Goal: Task Accomplishment & Management: Use online tool/utility

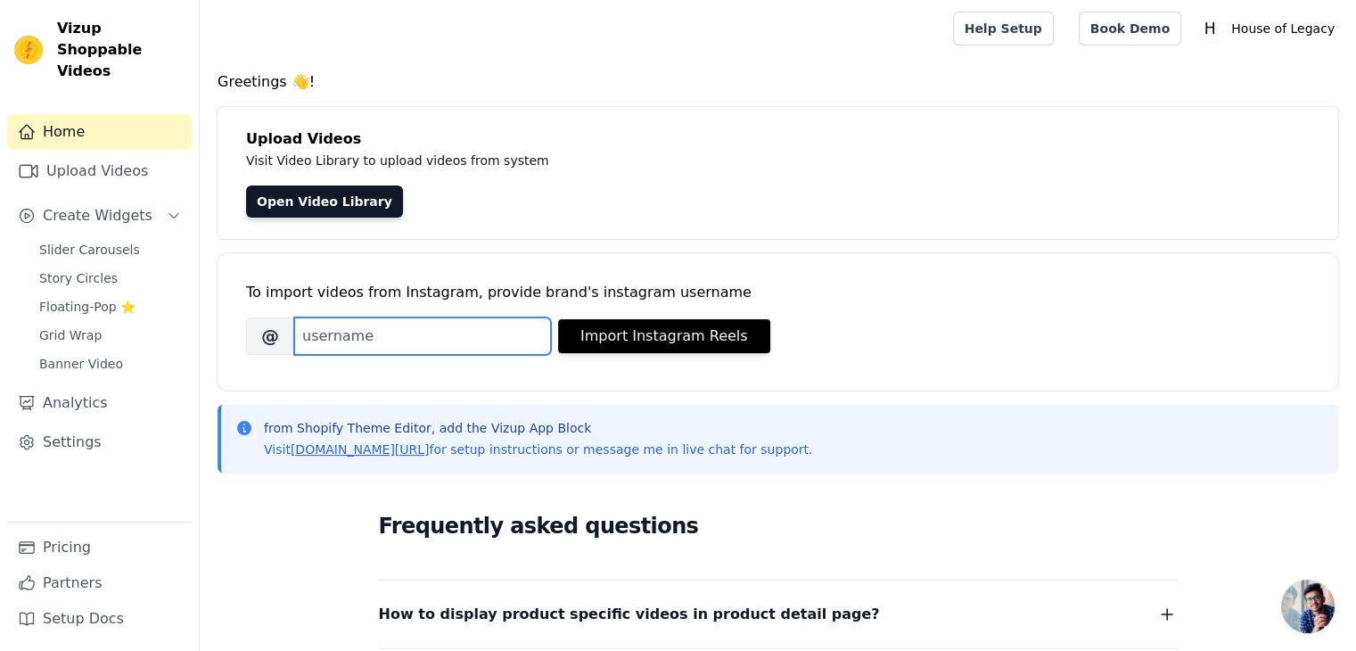
click at [371, 347] on input "Brand's Instagram Username" at bounding box center [422, 335] width 257 height 37
paste input "houseoflegacyy"
type input "houseoflegacyy"
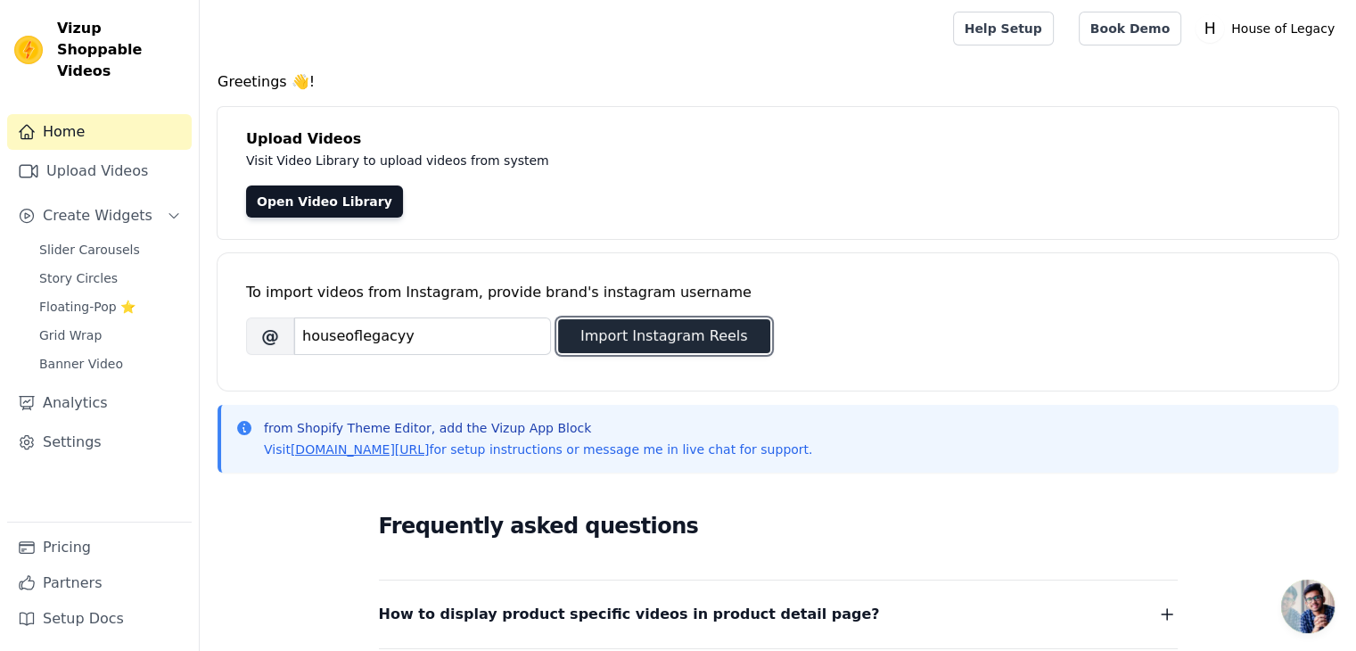
click at [661, 326] on button "Import Instagram Reels" at bounding box center [664, 336] width 212 height 34
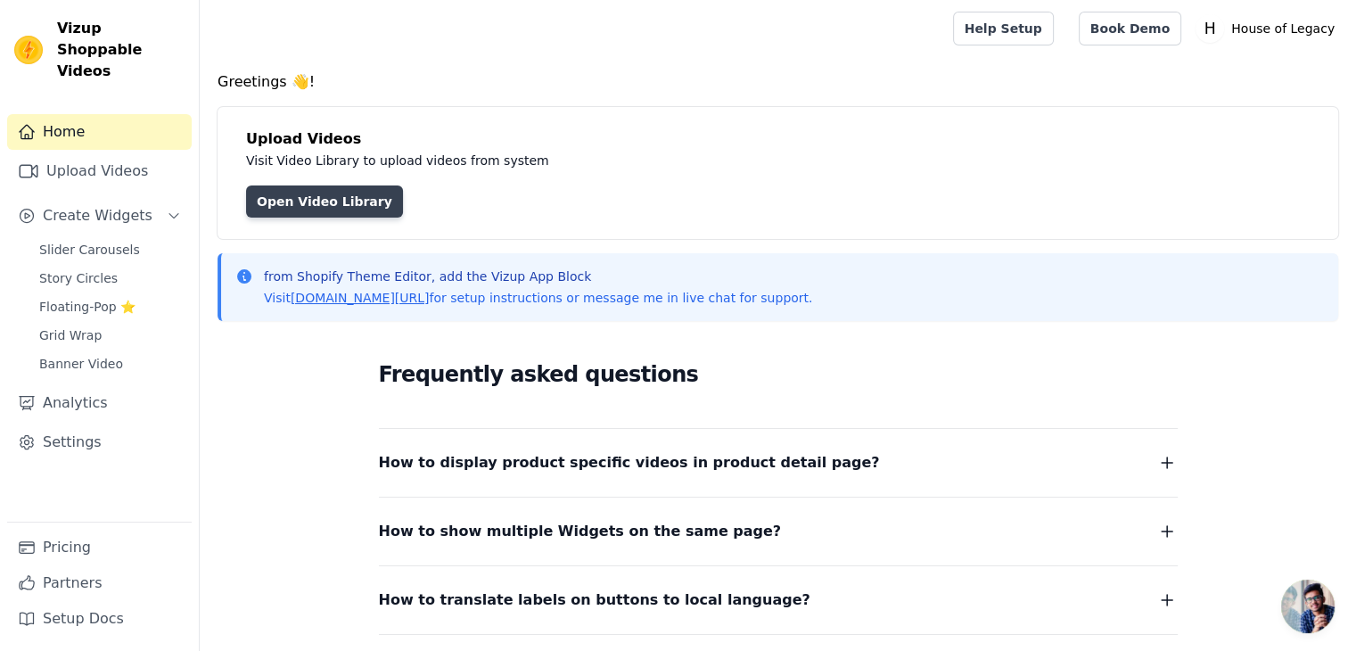
click at [324, 206] on link "Open Video Library" at bounding box center [324, 201] width 157 height 32
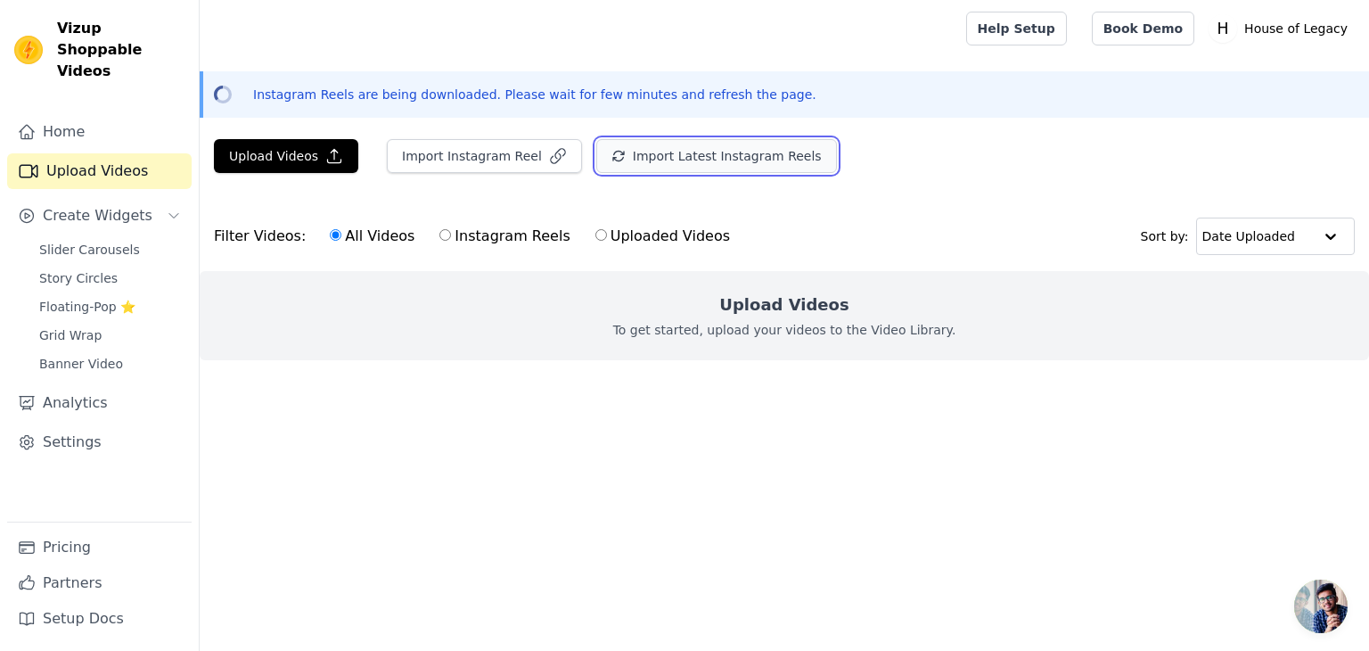
click at [656, 148] on button "Import Latest Instagram Reels" at bounding box center [716, 156] width 241 height 34
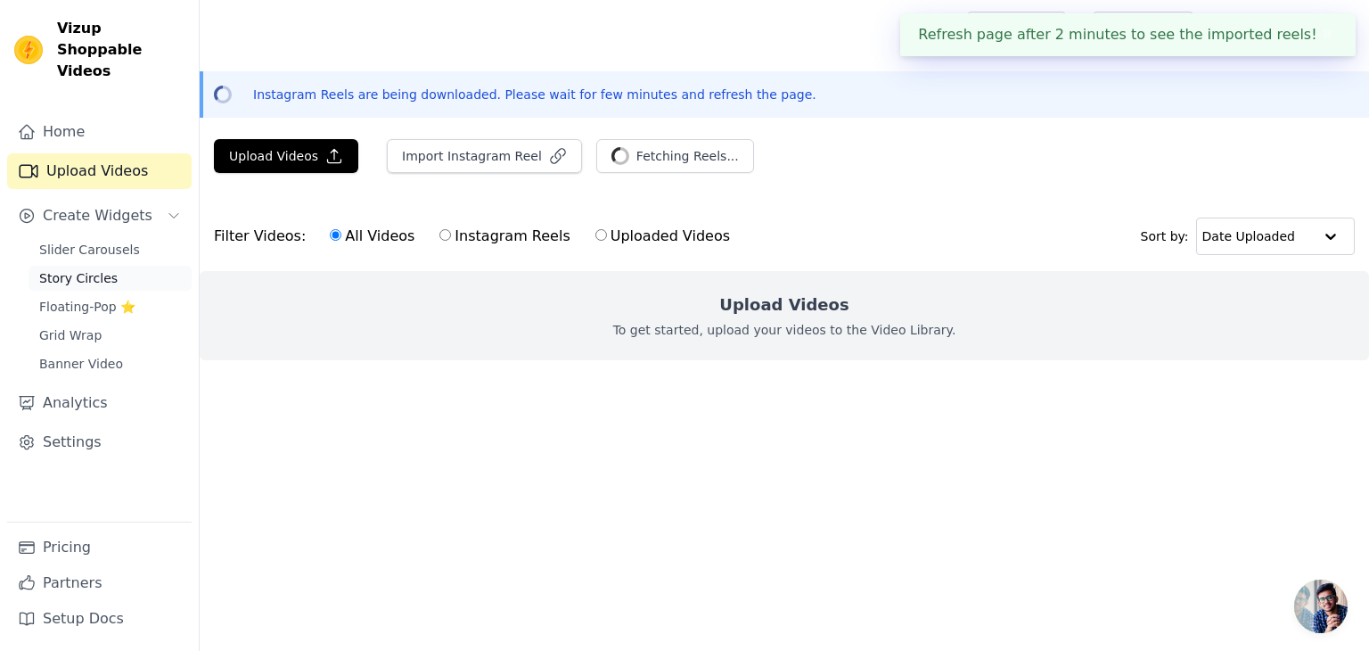
click at [81, 269] on span "Story Circles" at bounding box center [78, 278] width 78 height 18
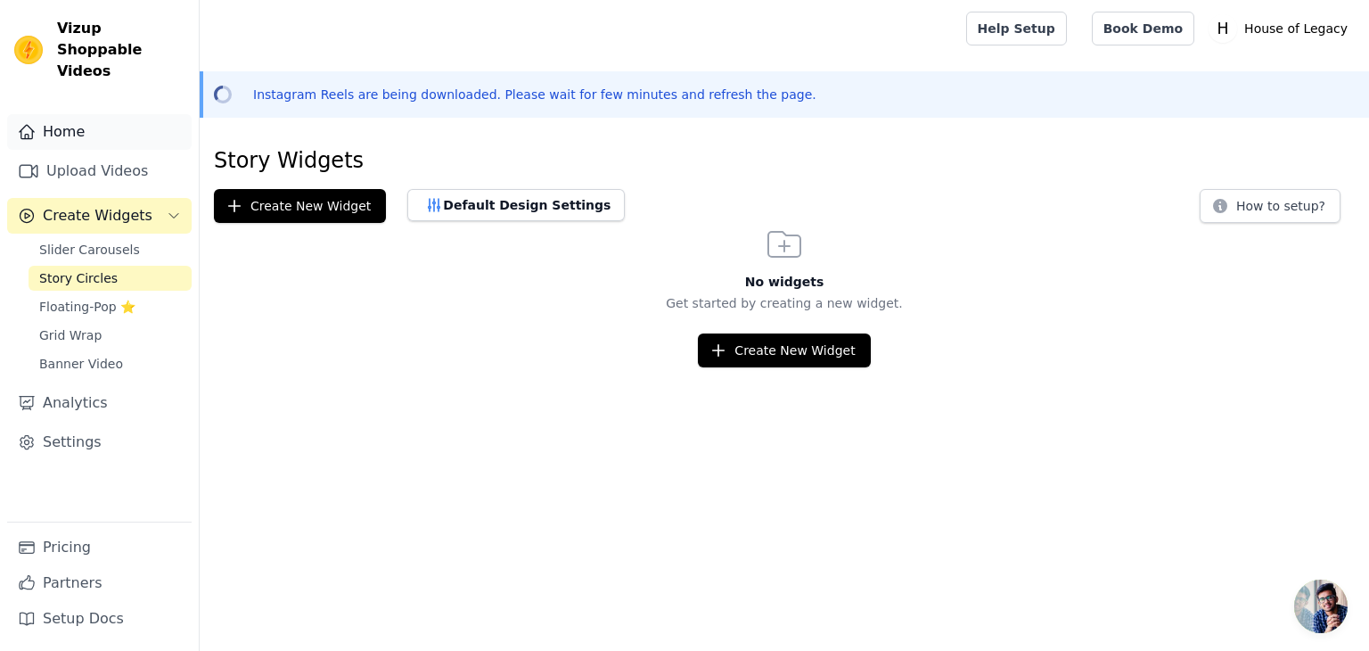
click at [76, 114] on link "Home" at bounding box center [99, 132] width 184 height 36
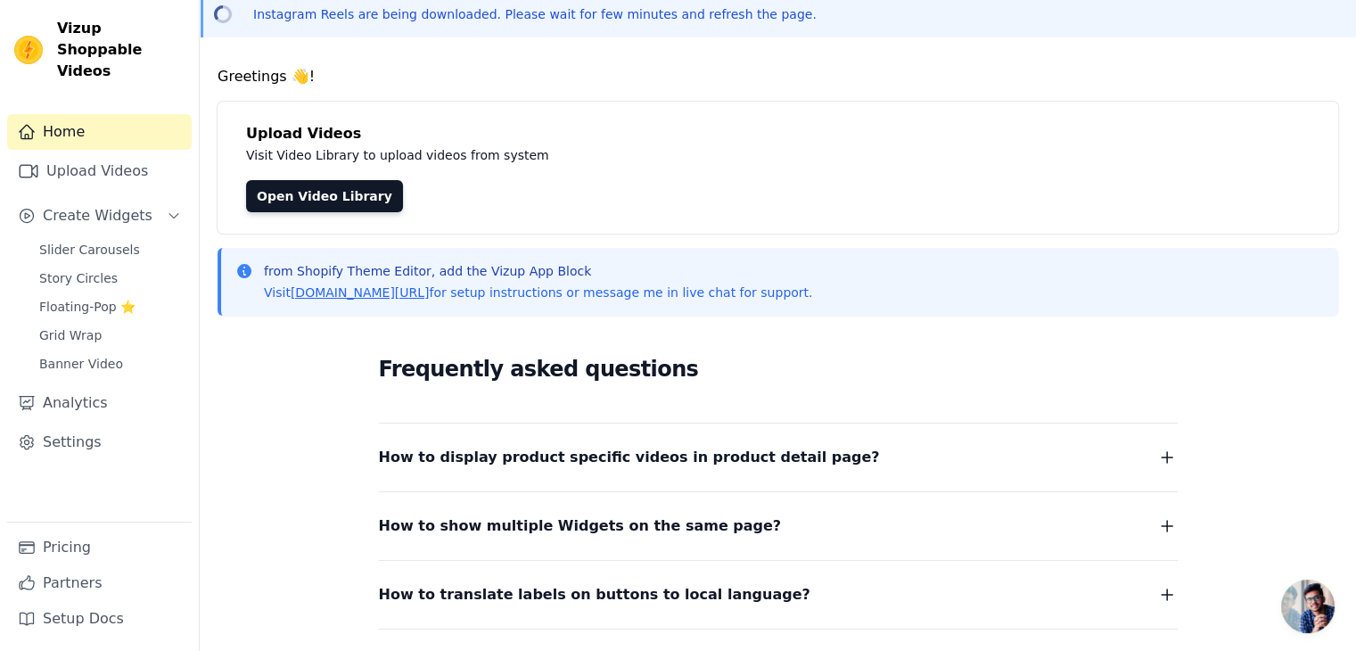
scroll to position [77, 0]
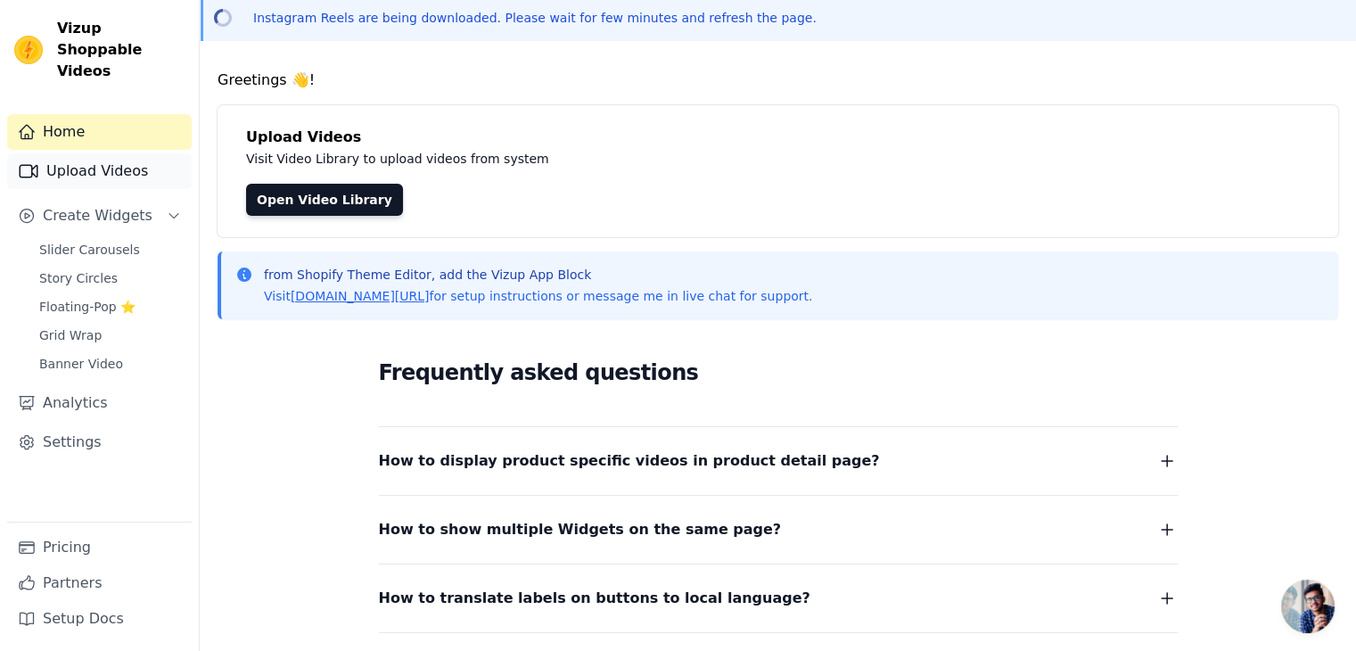
click at [100, 153] on link "Upload Videos" at bounding box center [99, 171] width 184 height 36
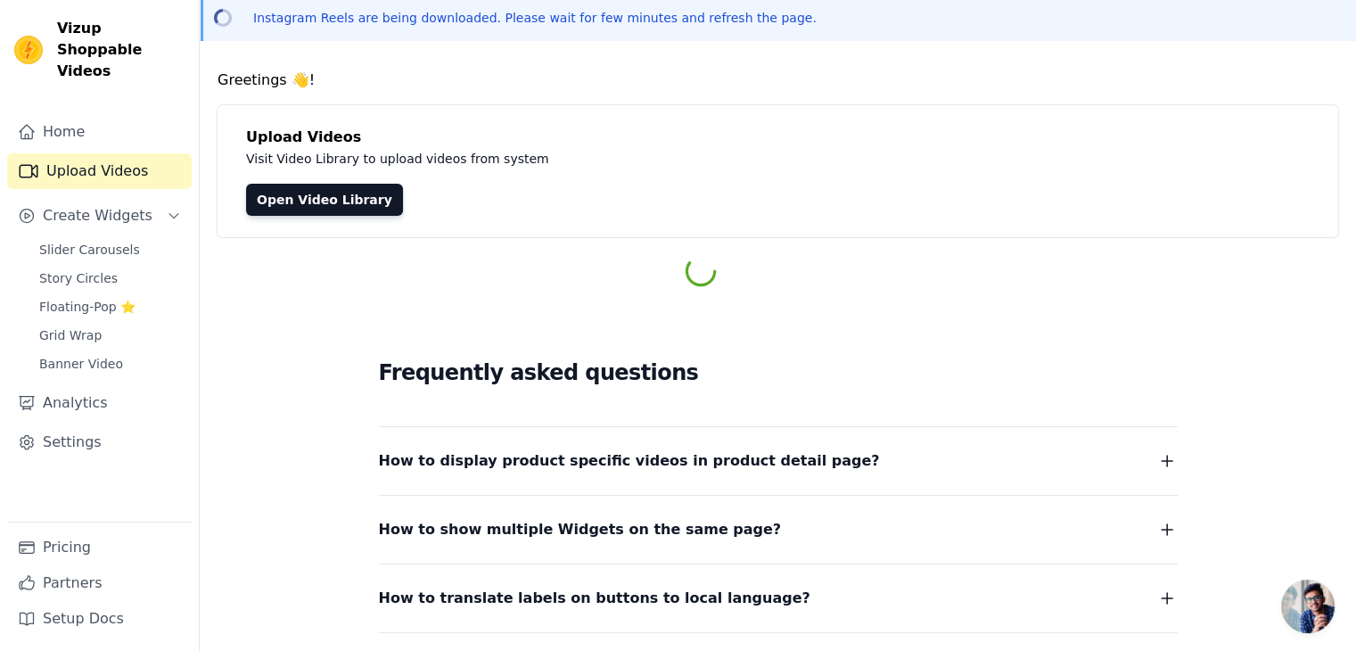
scroll to position [51, 0]
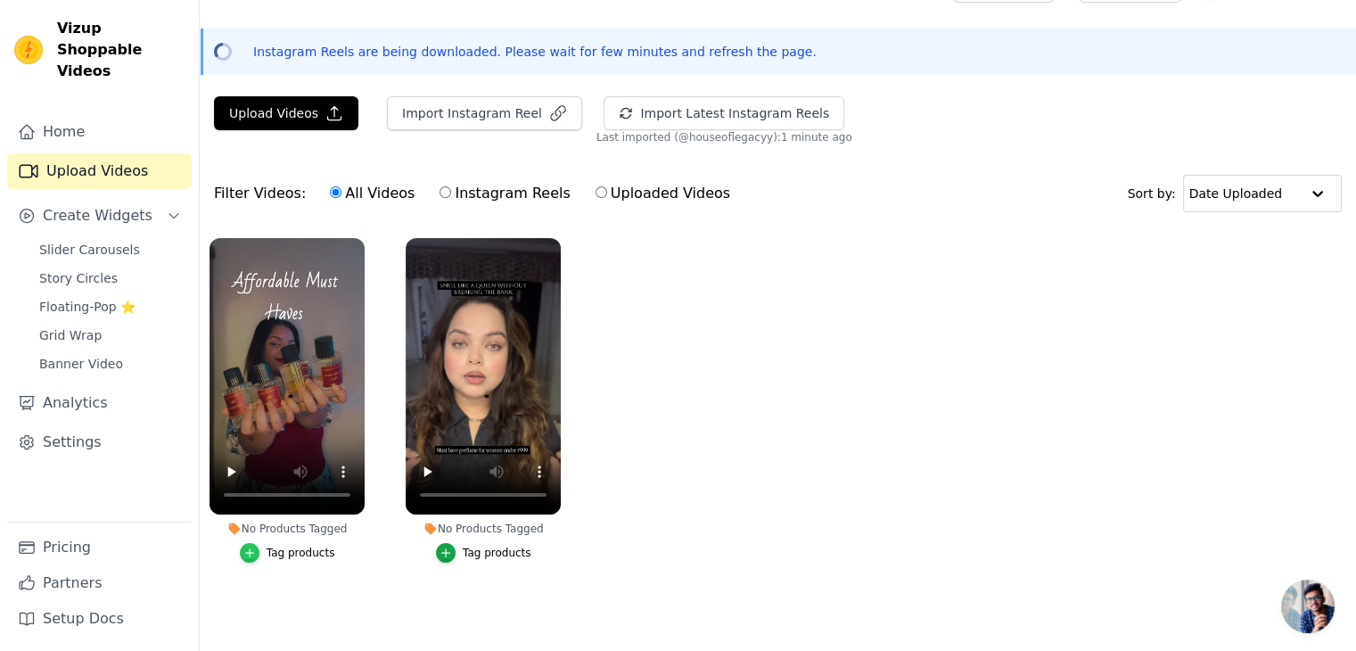
click at [259, 543] on div "button" at bounding box center [250, 553] width 20 height 20
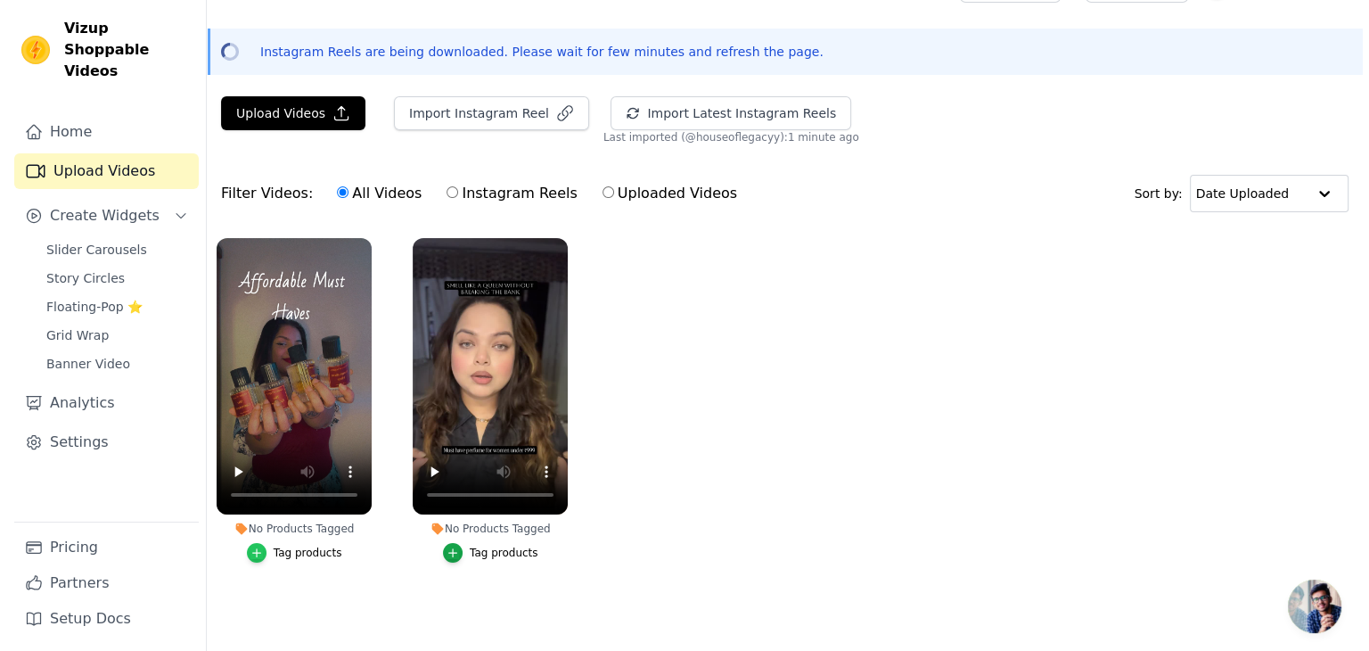
scroll to position [0, 0]
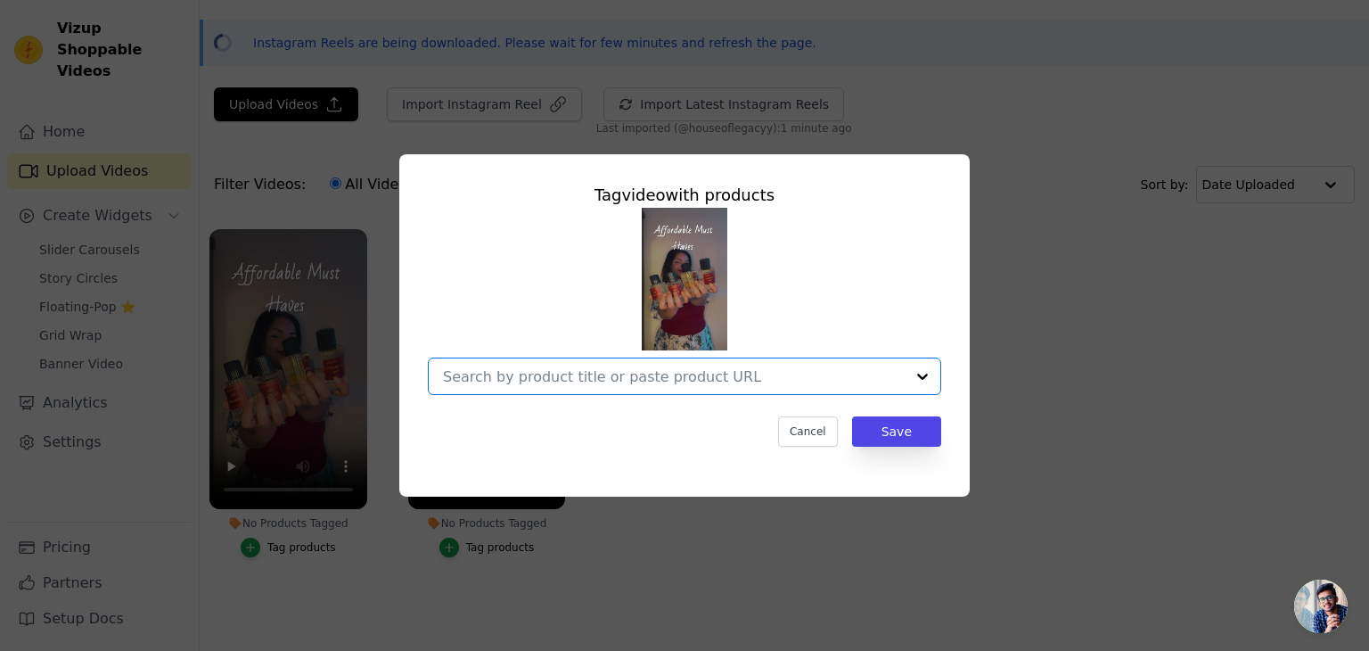
click at [593, 384] on input "No Products Tagged Tag video with products Option undefined, selected. Select i…" at bounding box center [674, 376] width 462 height 17
click at [528, 376] on input "No Products Tagged Tag video with products Option undefined, selected. Select i…" at bounding box center [674, 376] width 462 height 17
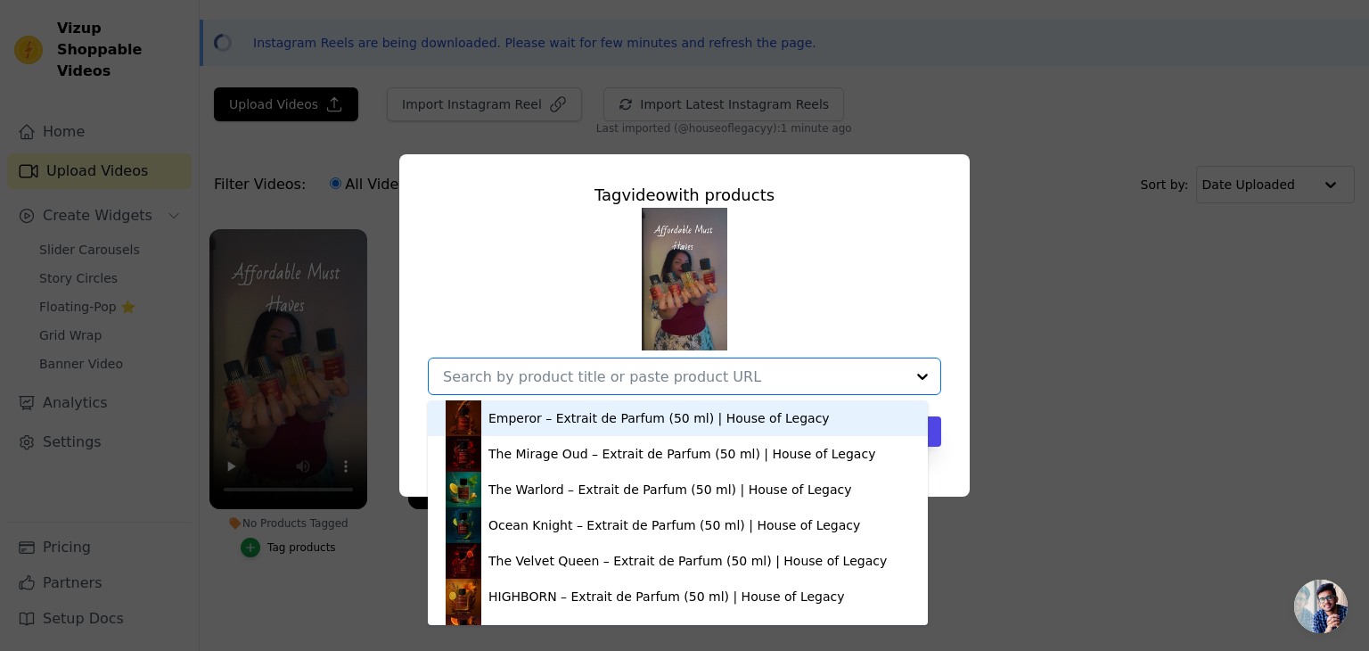
paste input "[URL][DOMAIN_NAME]"
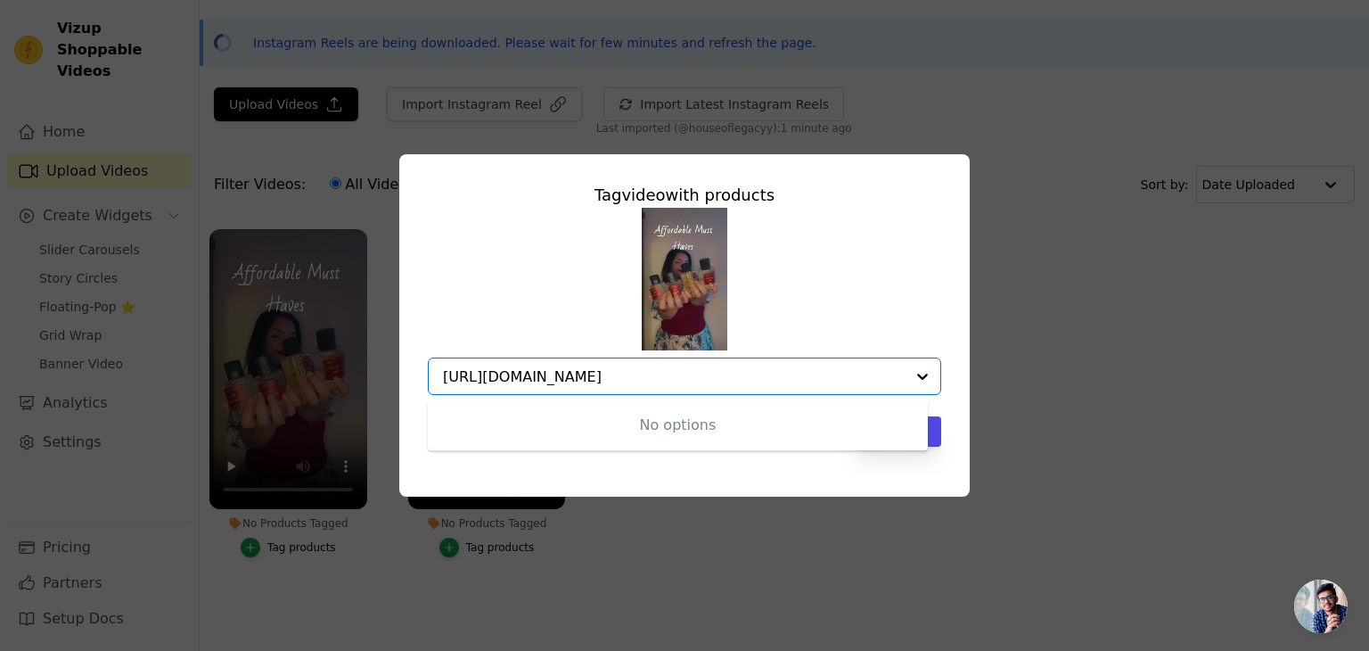
click at [755, 376] on input "[URL][DOMAIN_NAME]" at bounding box center [674, 376] width 462 height 17
type input "[URL][DOMAIN_NAME]"
click at [808, 353] on div "No options Option undefined, selected." at bounding box center [684, 301] width 513 height 187
click at [764, 377] on input "No Products Tagged Tag video with products Option undefined, selected. Select i…" at bounding box center [674, 376] width 462 height 17
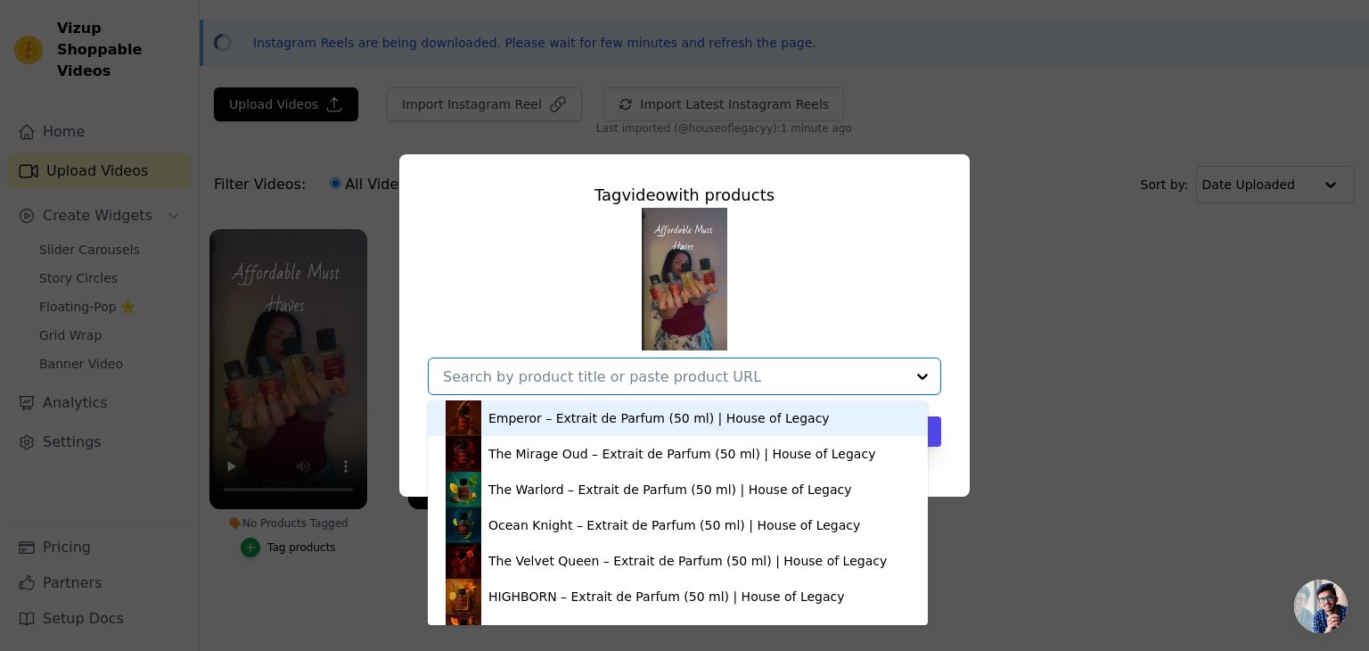
click at [764, 377] on input "No Products Tagged Tag video with products Emperor – Extrait de Parfum (50 ml) …" at bounding box center [674, 376] width 462 height 17
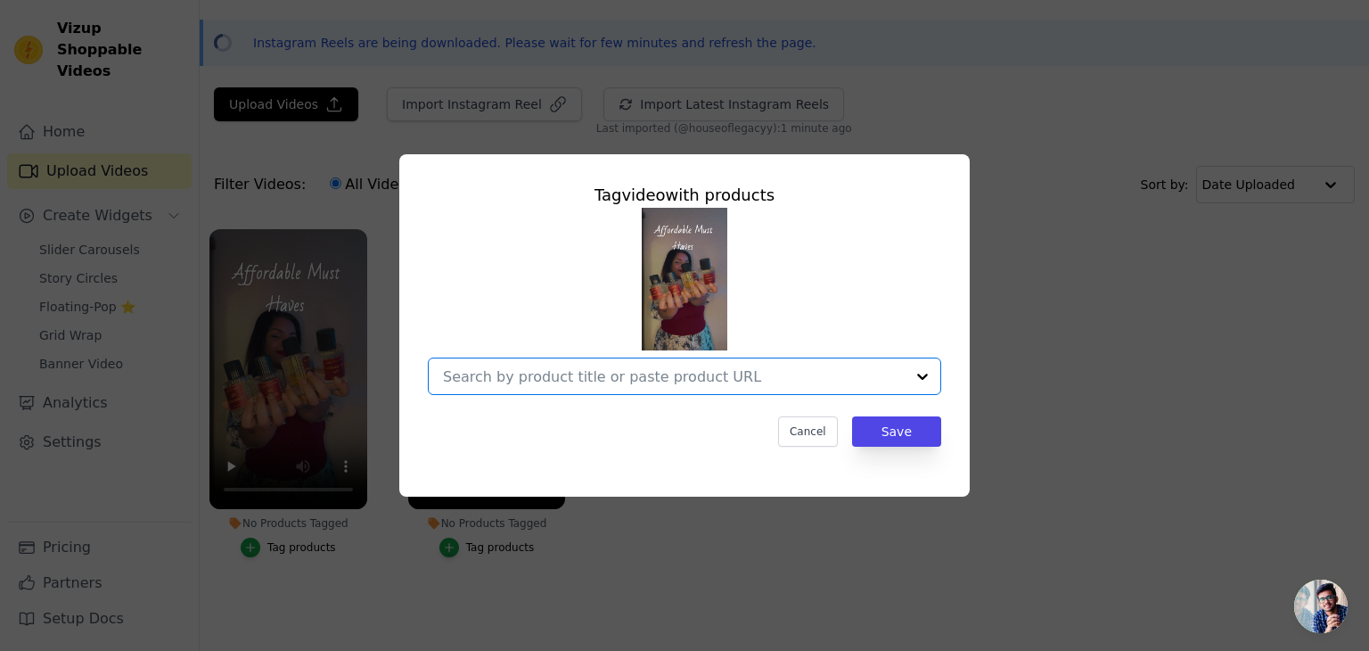
click at [764, 377] on input "No Products Tagged Tag video with products Option undefined, selected. Select i…" at bounding box center [674, 376] width 462 height 17
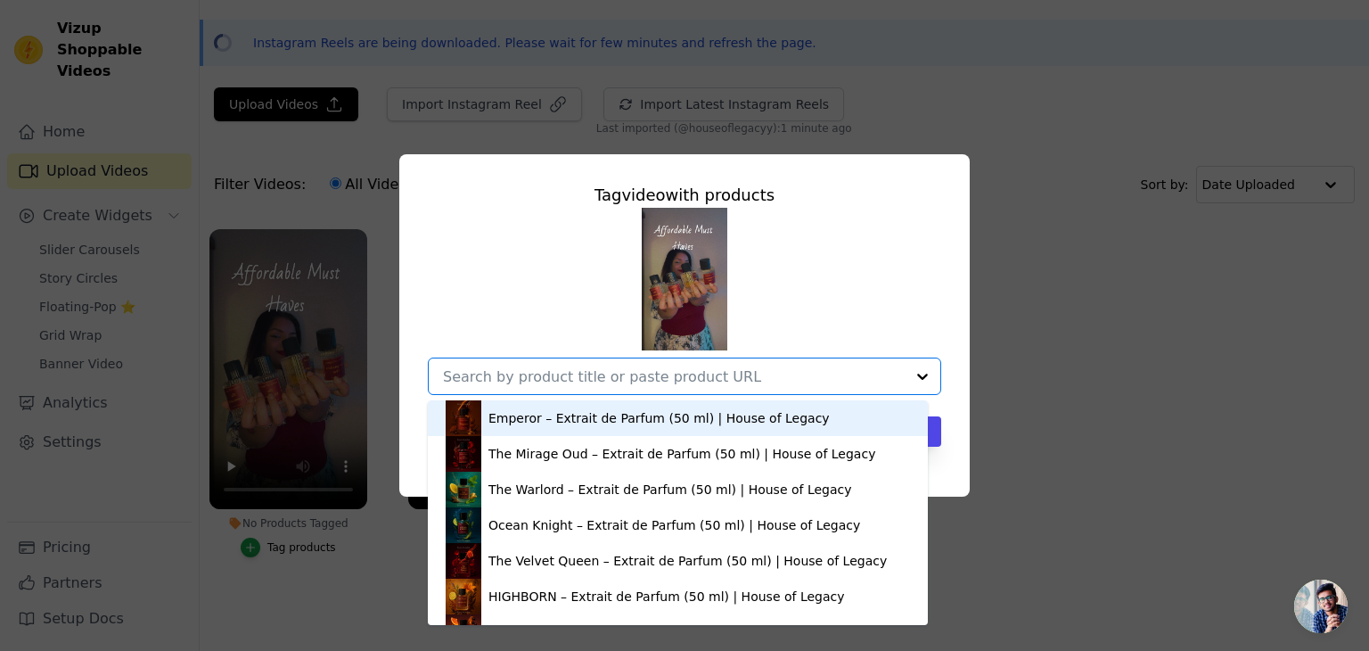
paste input "[URL][DOMAIN_NAME]"
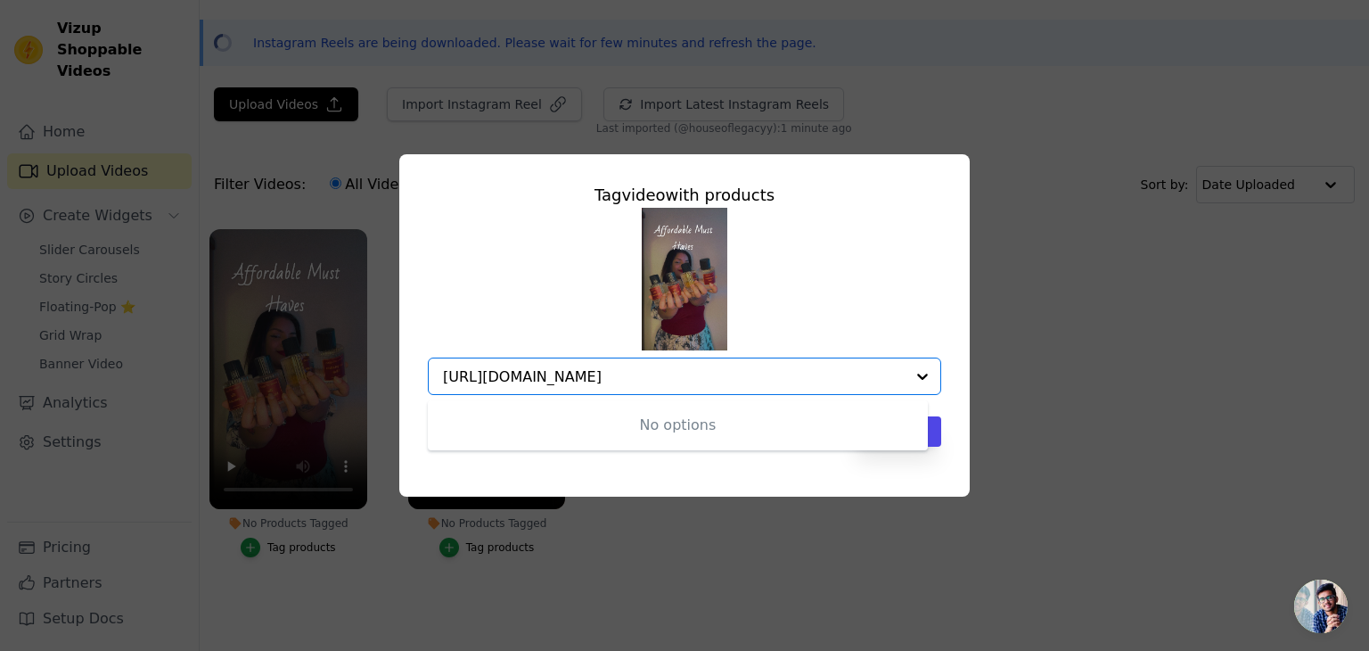
type input "[URL][DOMAIN_NAME]"
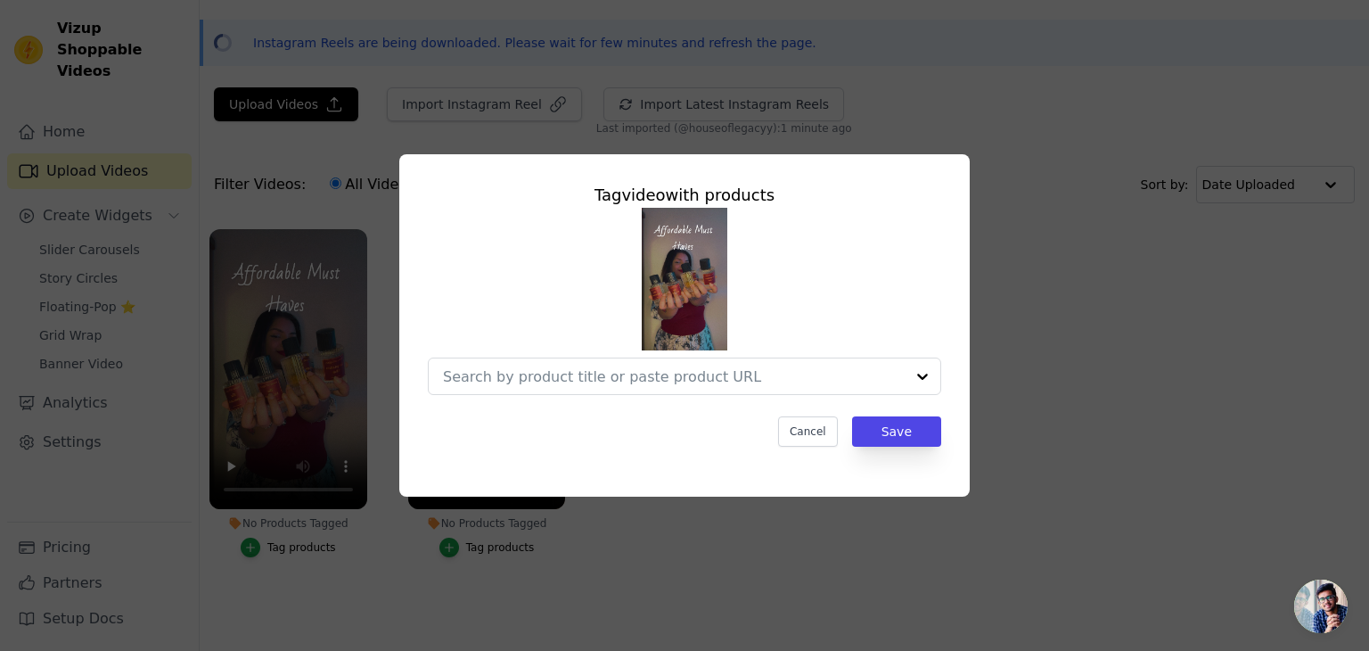
click at [853, 322] on div at bounding box center [684, 301] width 513 height 187
click at [905, 372] on div at bounding box center [923, 376] width 36 height 36
click at [795, 297] on div at bounding box center [684, 301] width 513 height 187
click at [816, 430] on button "Cancel" at bounding box center [808, 431] width 60 height 30
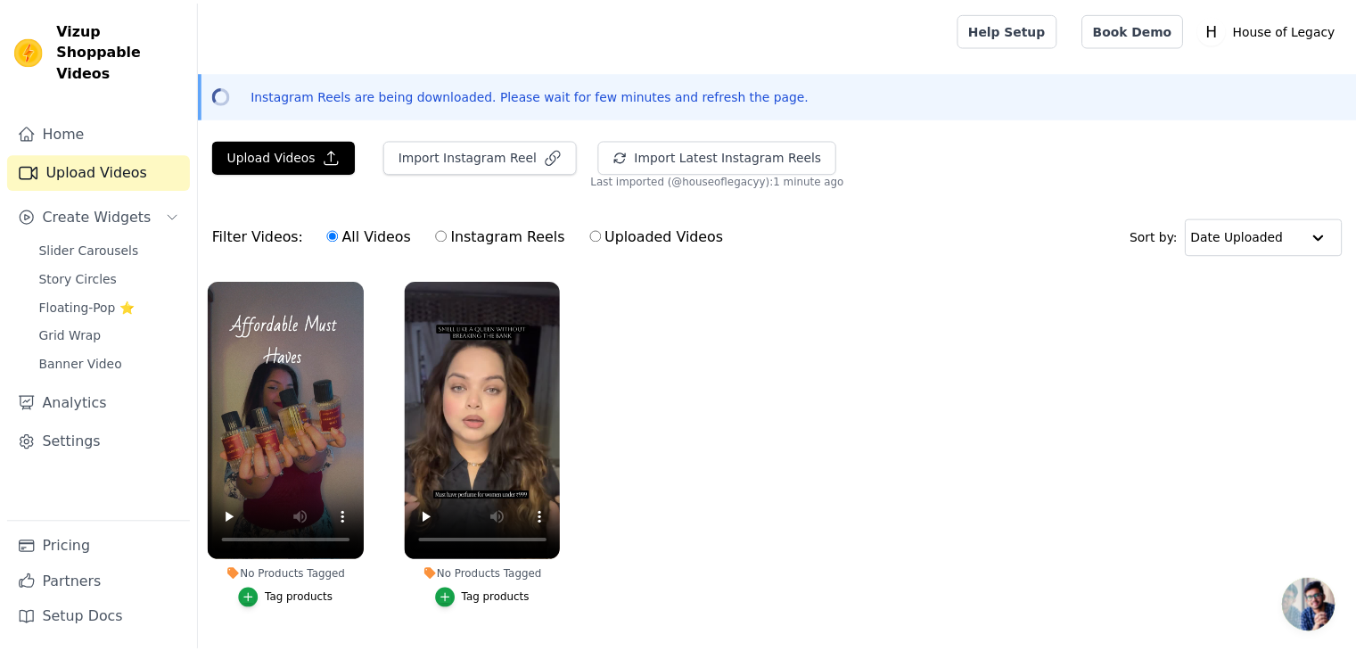
scroll to position [51, 0]
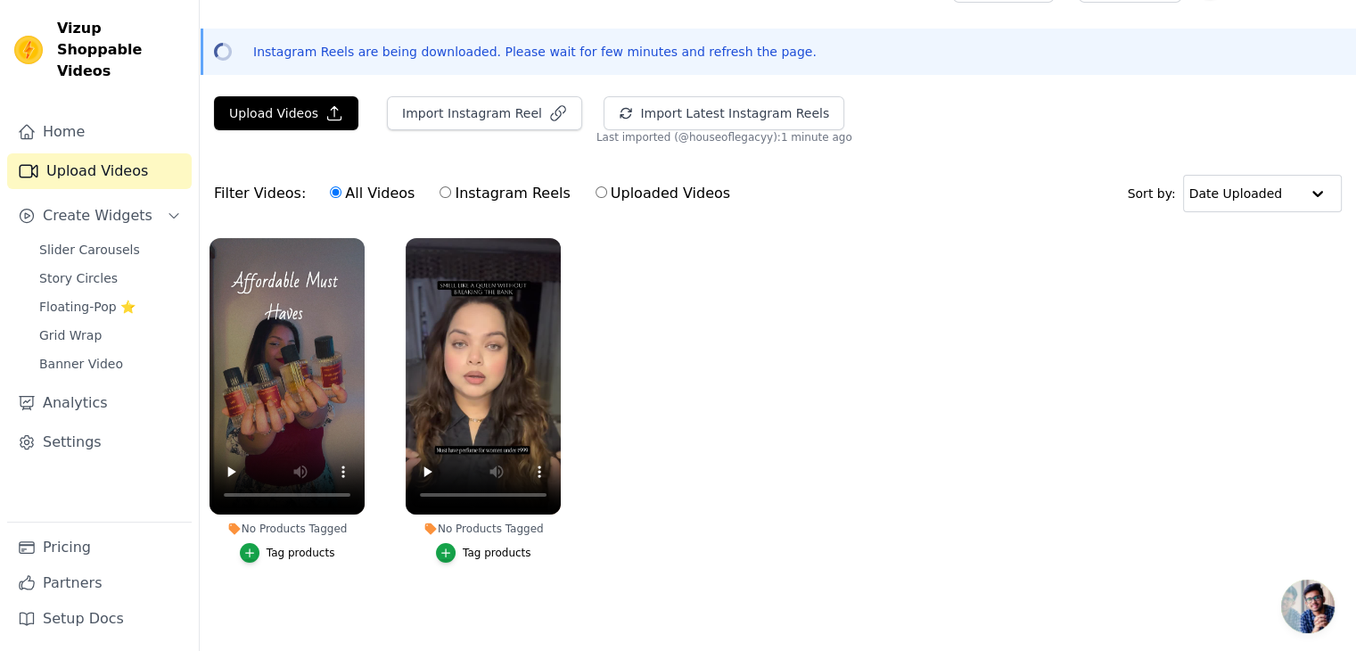
click at [478, 545] on div "Tag products" at bounding box center [497, 552] width 69 height 14
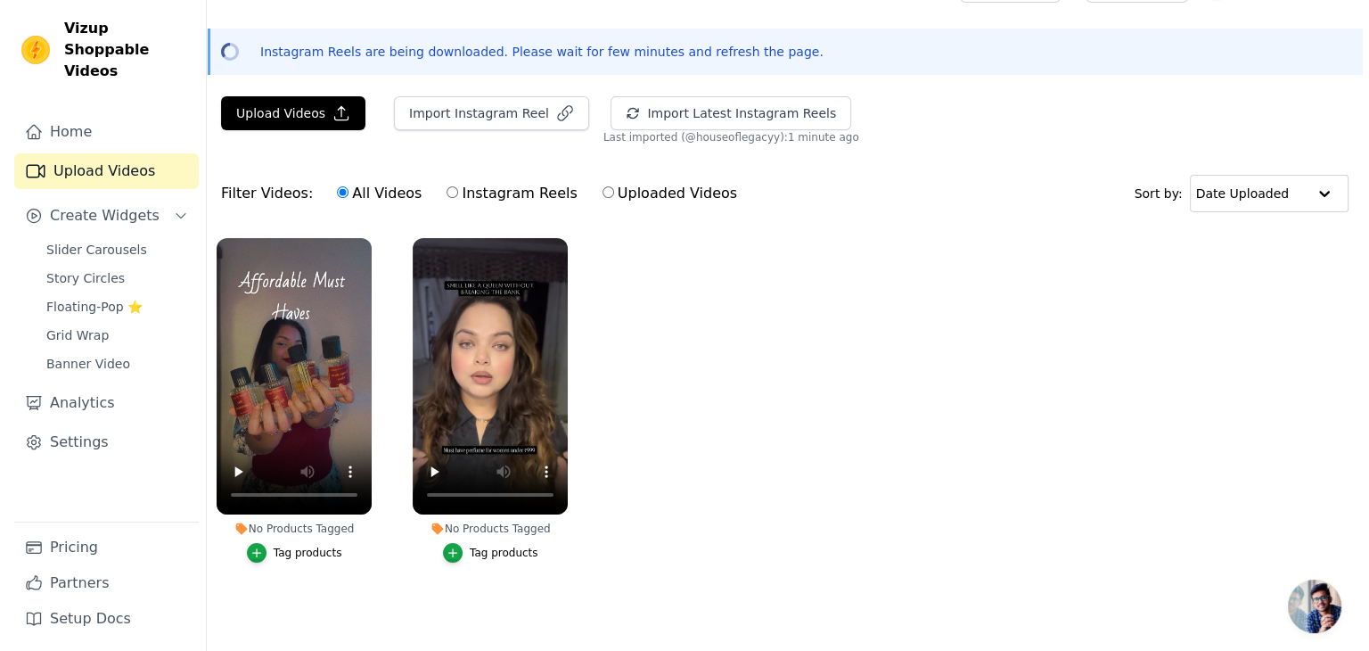
scroll to position [0, 0]
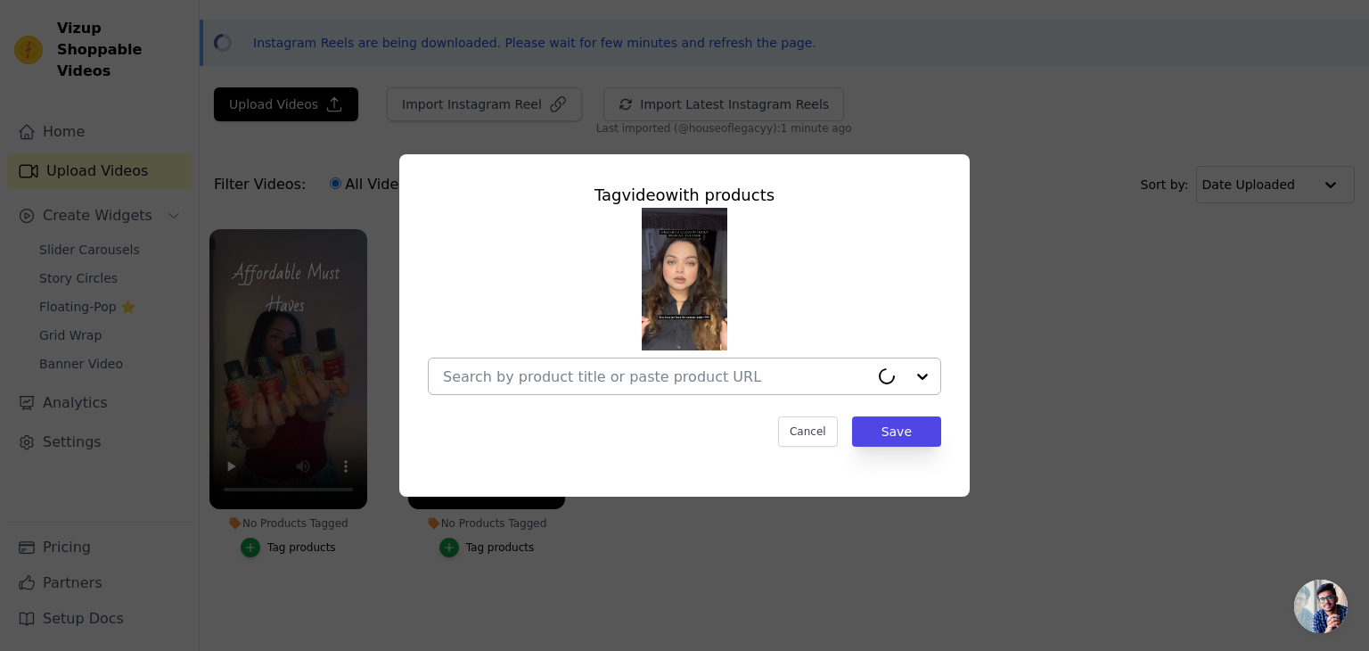
click at [645, 375] on input "No Products Tagged Tag video with products Cancel Save Tag products" at bounding box center [656, 376] width 426 height 17
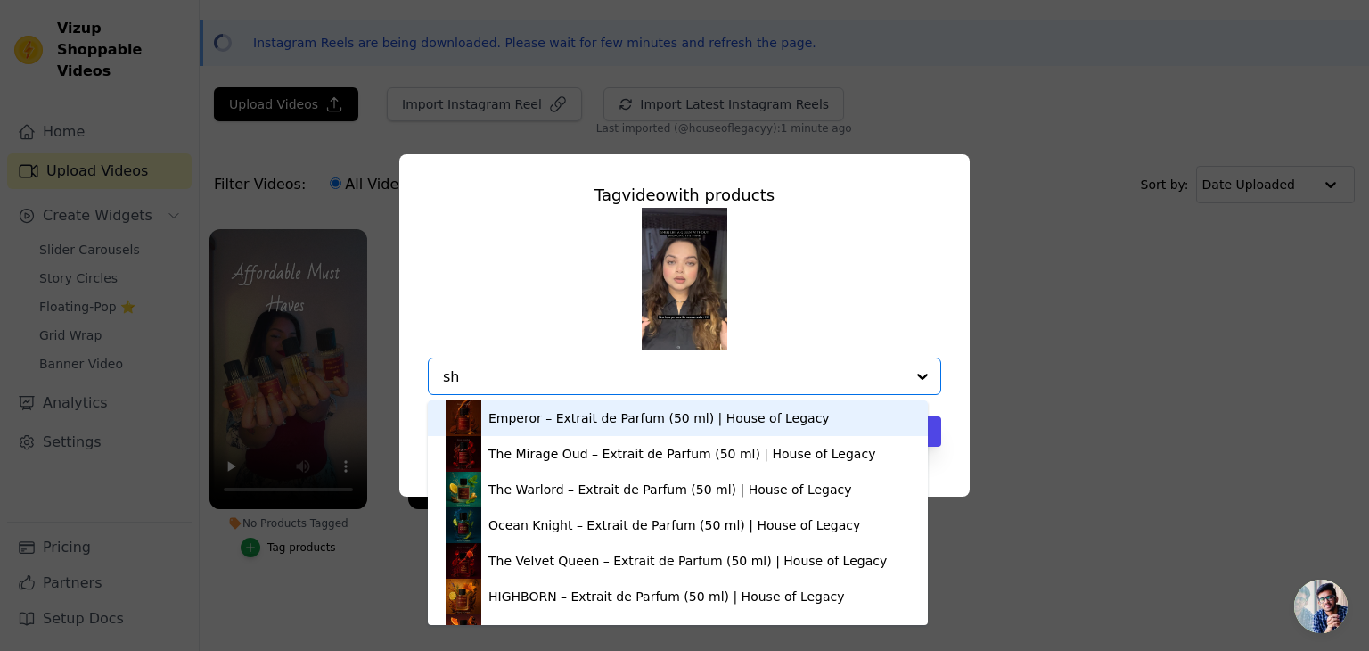
type input "she"
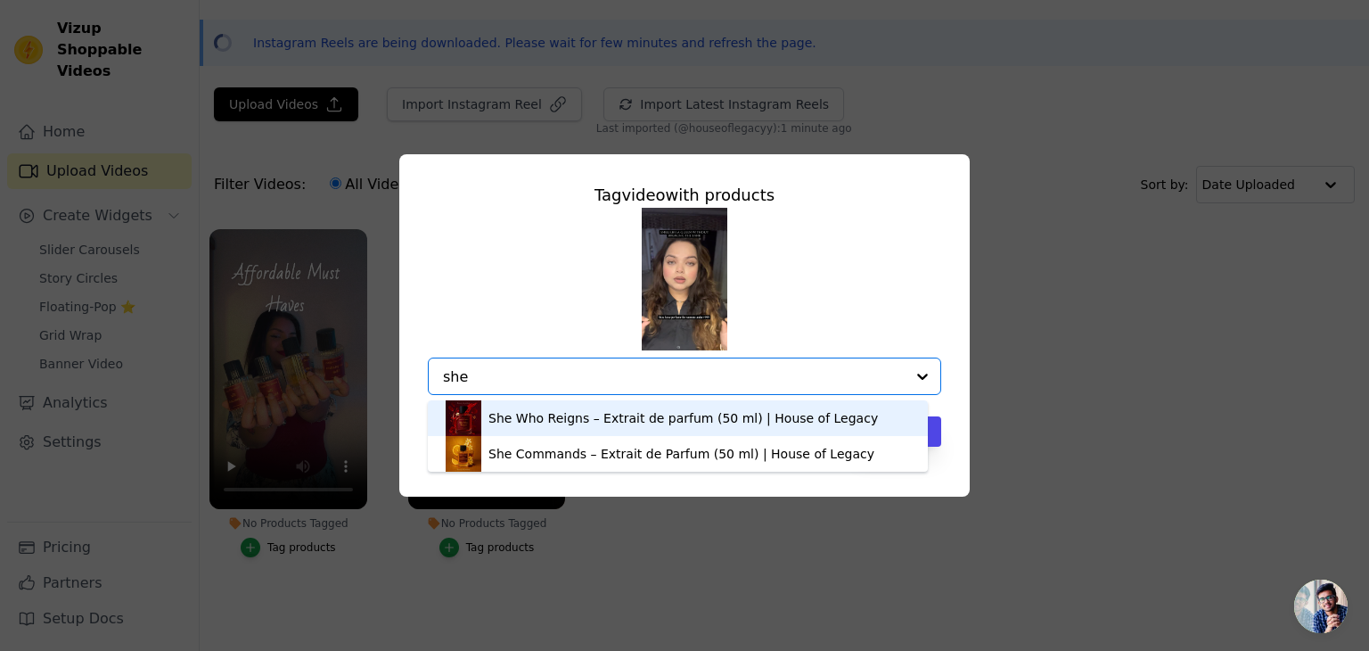
click at [570, 419] on div "She Who Reigns – Extrait de parfum (50 ml) | House of Legacy" at bounding box center [682, 418] width 389 height 18
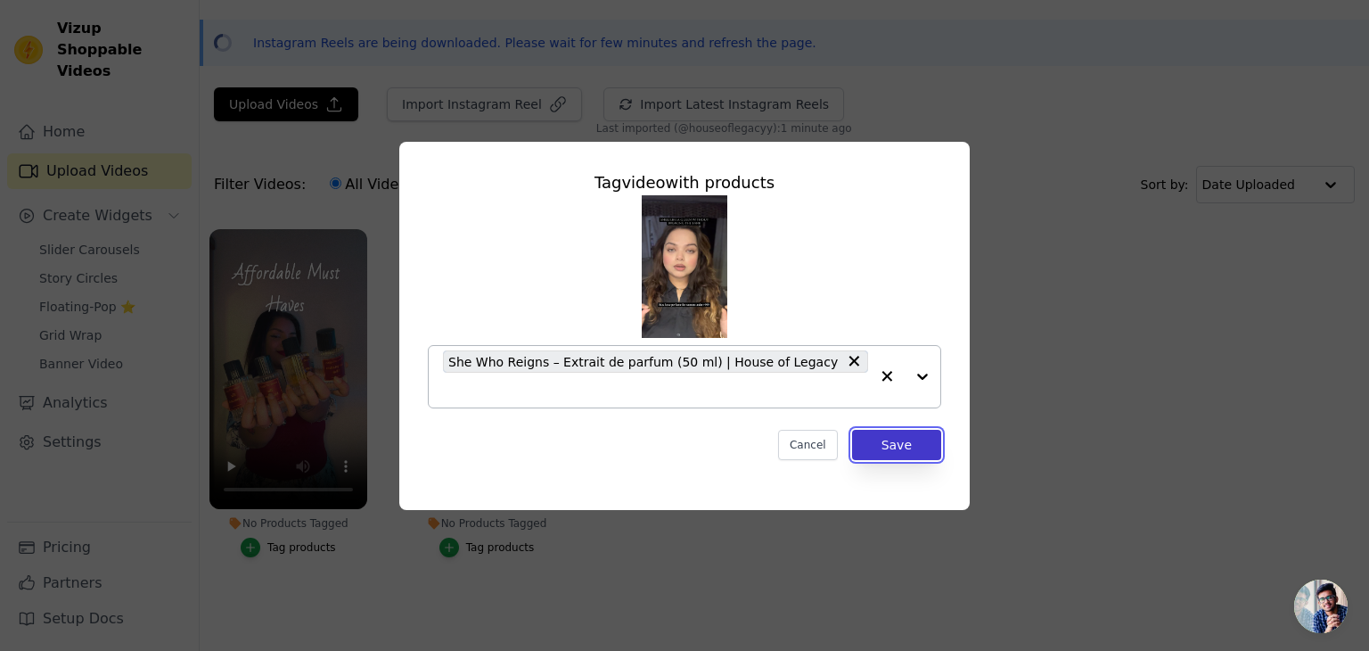
click at [914, 436] on button "Save" at bounding box center [896, 445] width 89 height 30
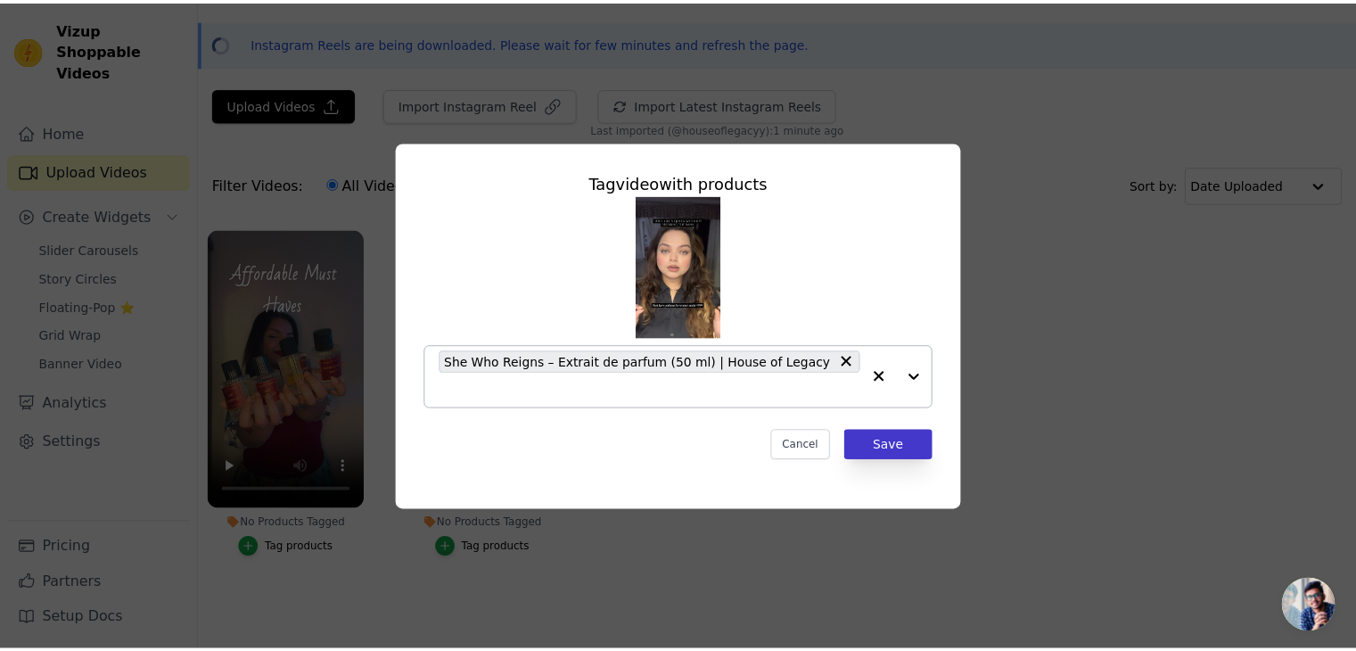
scroll to position [51, 0]
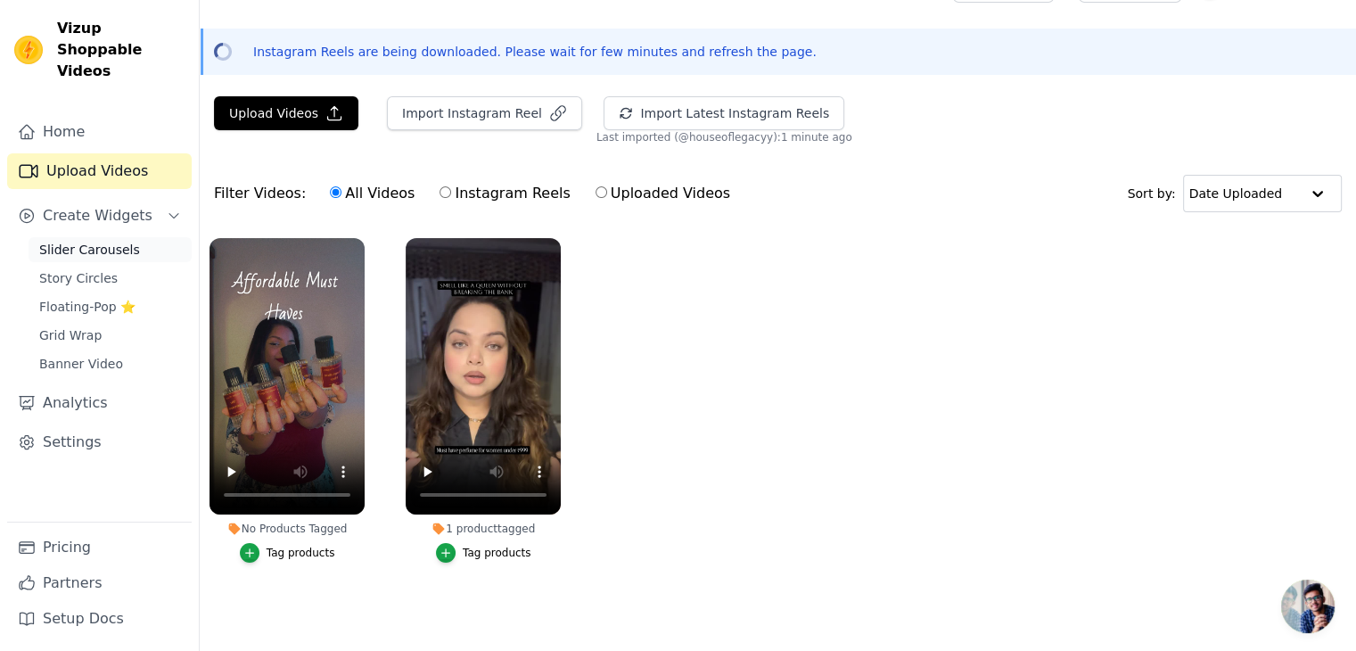
click at [77, 241] on span "Slider Carousels" at bounding box center [89, 250] width 101 height 18
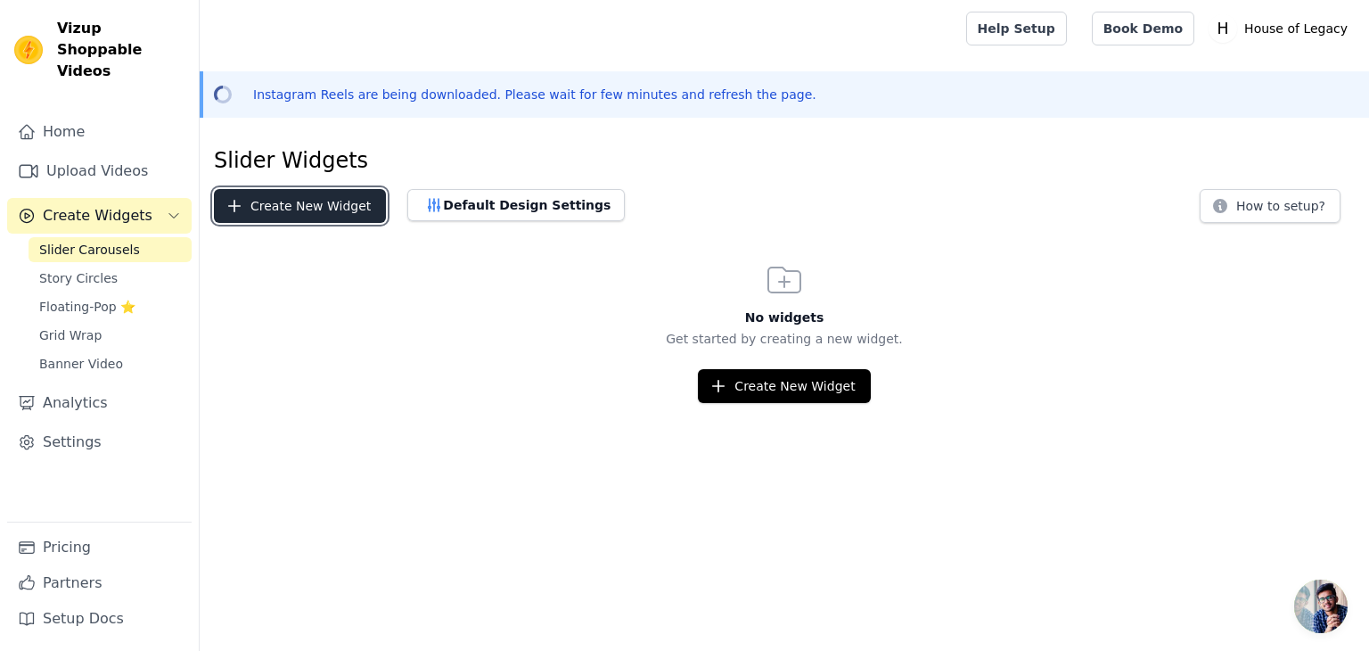
click at [279, 206] on button "Create New Widget" at bounding box center [300, 206] width 172 height 34
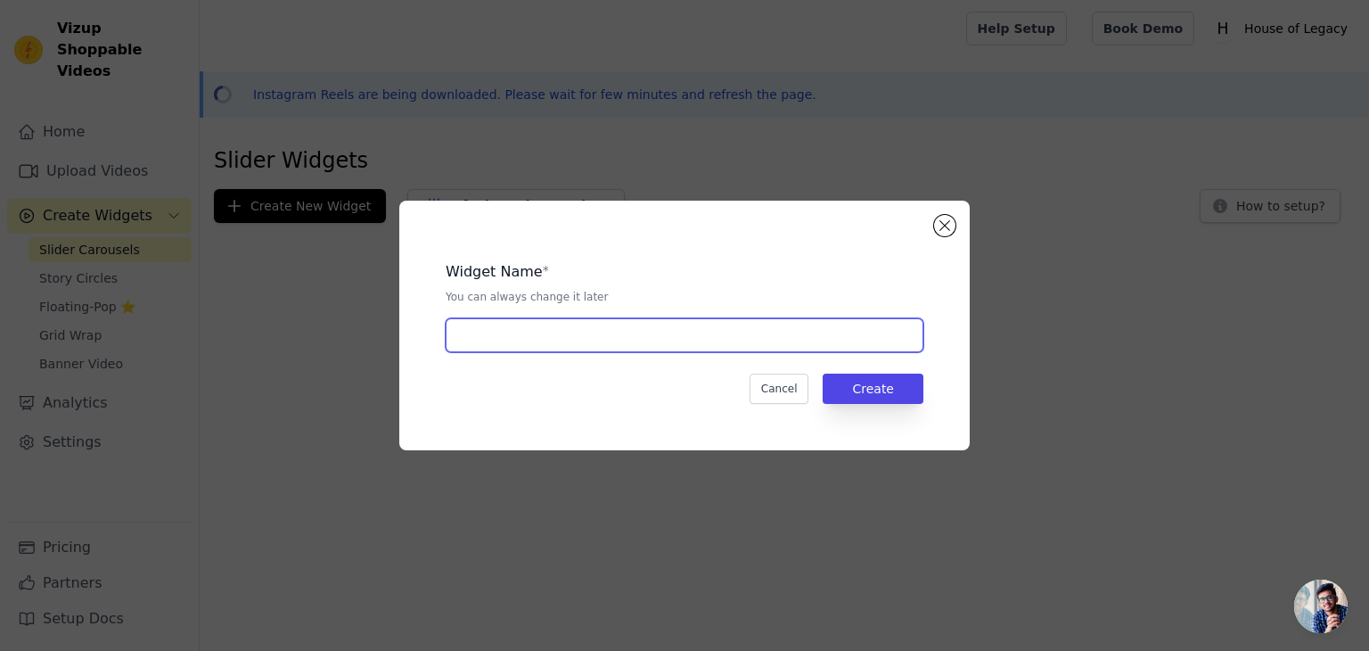
click at [606, 334] on input "text" at bounding box center [685, 335] width 478 height 34
type input "Slider"
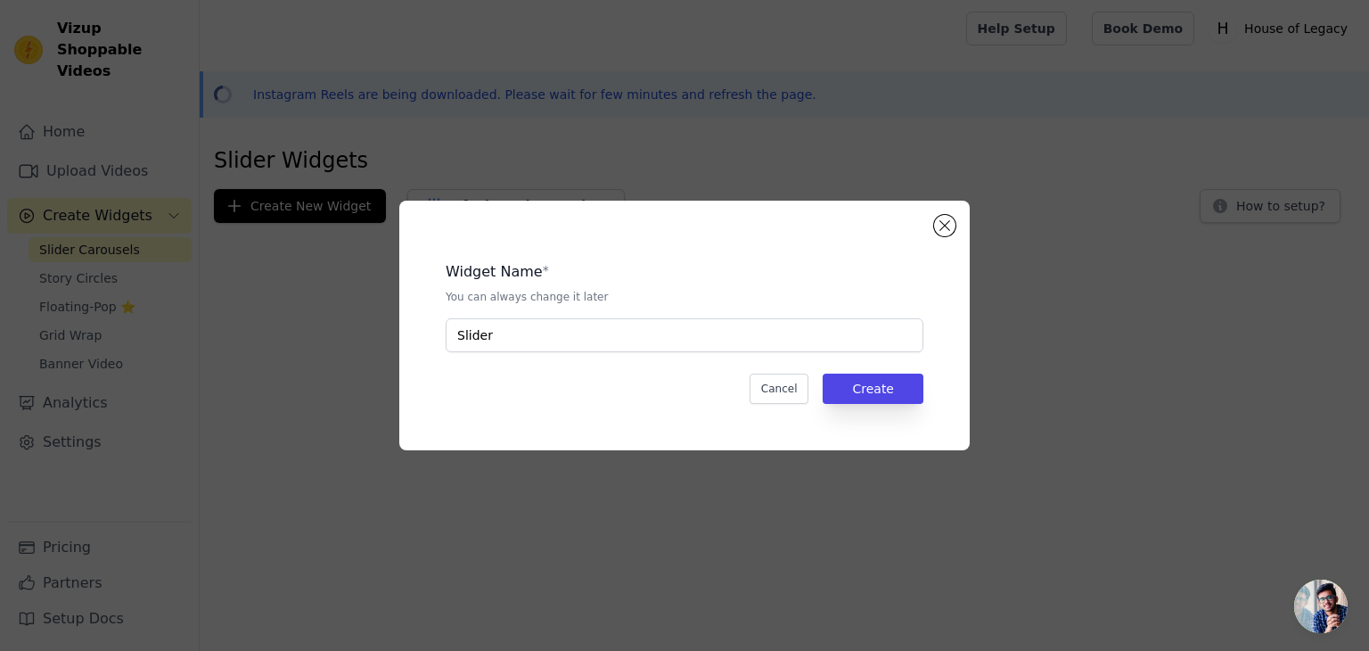
click at [889, 372] on div "Widget Name * You can always change it later Slider Cancel Create" at bounding box center [684, 325] width 513 height 193
click at [883, 392] on button "Create" at bounding box center [873, 388] width 101 height 30
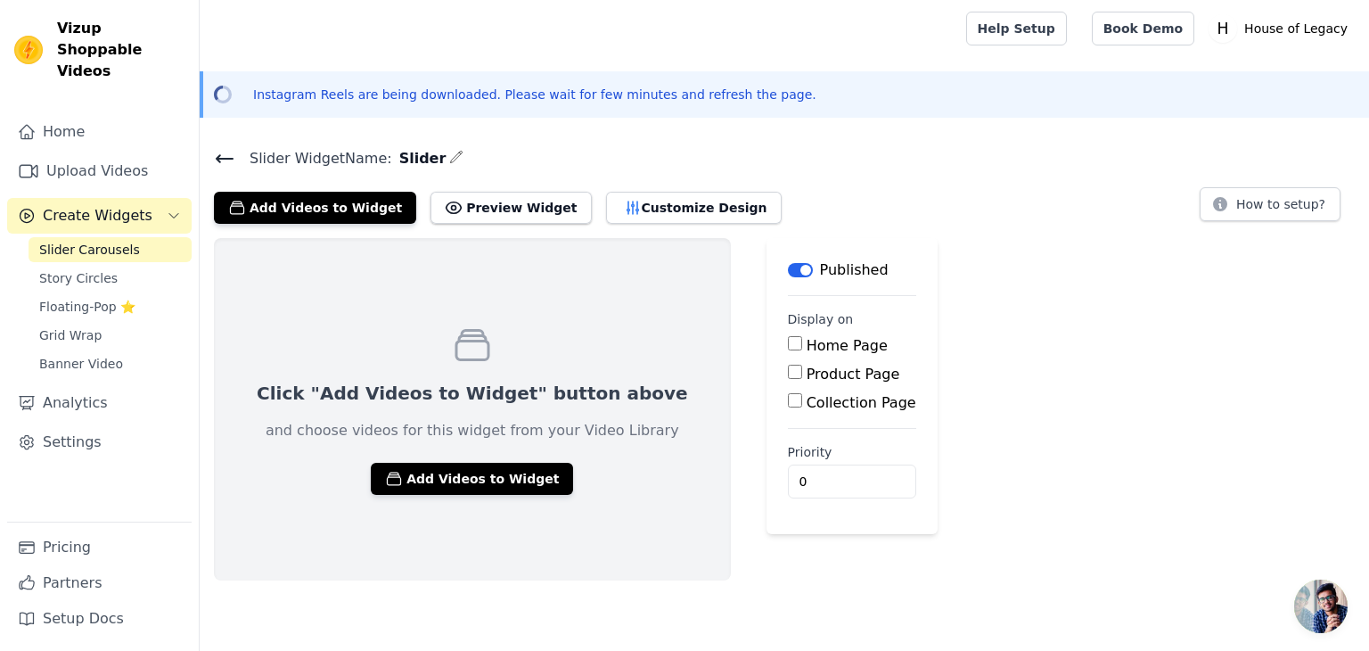
click at [670, 186] on div "Add Videos to Widget Preview Widget Customize Design" at bounding box center [505, 203] width 582 height 39
click at [569, 229] on div "Slider Widget Name: Slider Add Videos to Widget Preview Widget Customize Design…" at bounding box center [784, 363] width 1169 height 434
click at [637, 210] on button "Customize Design" at bounding box center [694, 208] width 176 height 32
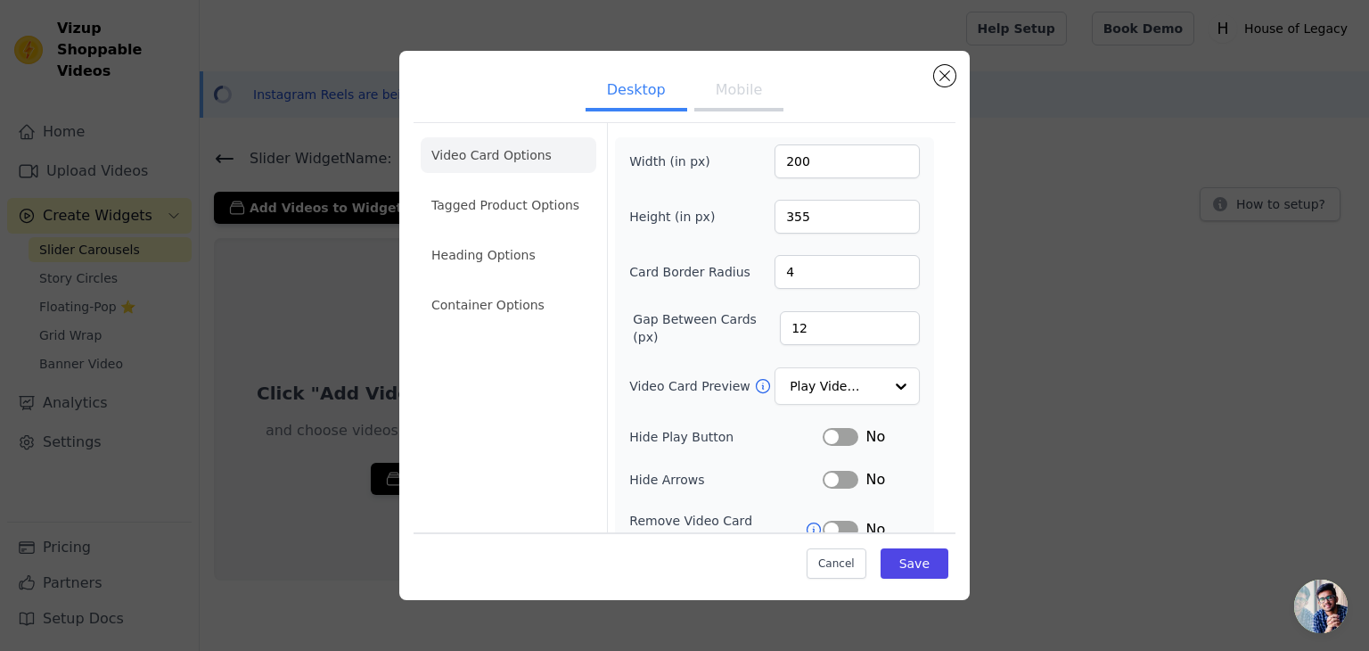
click at [732, 89] on button "Mobile" at bounding box center [738, 91] width 89 height 39
click at [942, 71] on button "Close modal" at bounding box center [944, 75] width 21 height 21
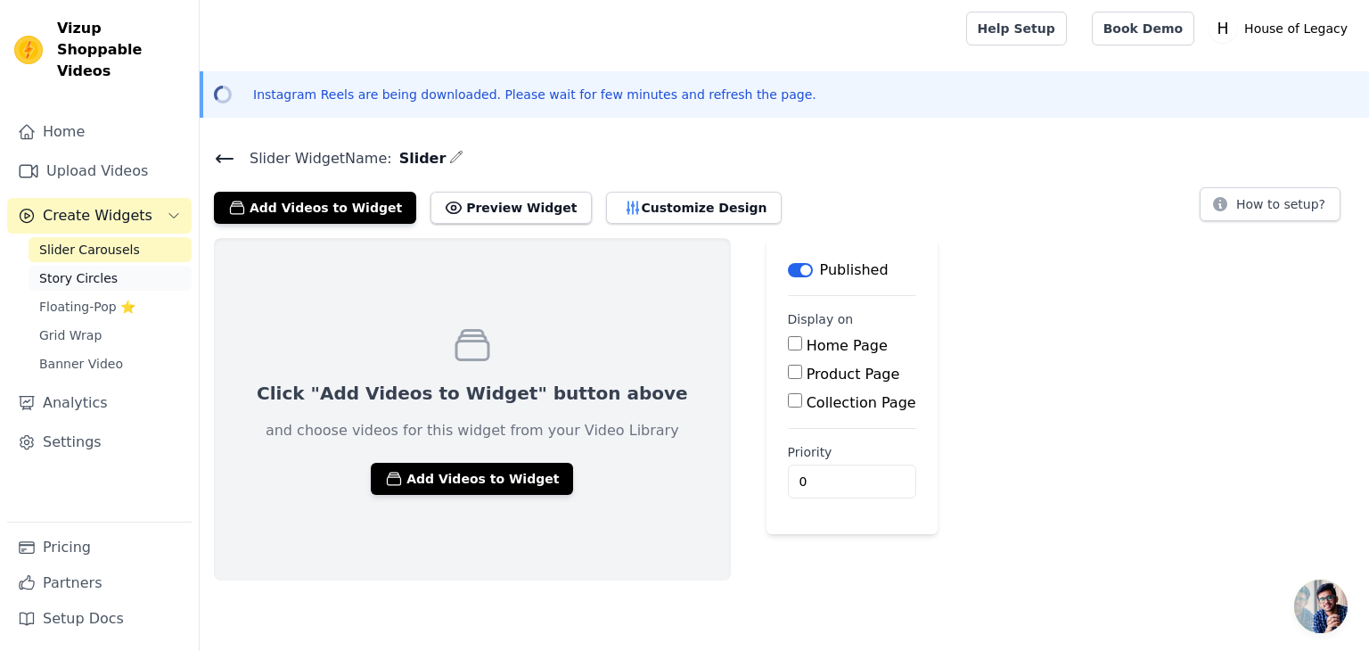
click at [55, 269] on span "Story Circles" at bounding box center [78, 278] width 78 height 18
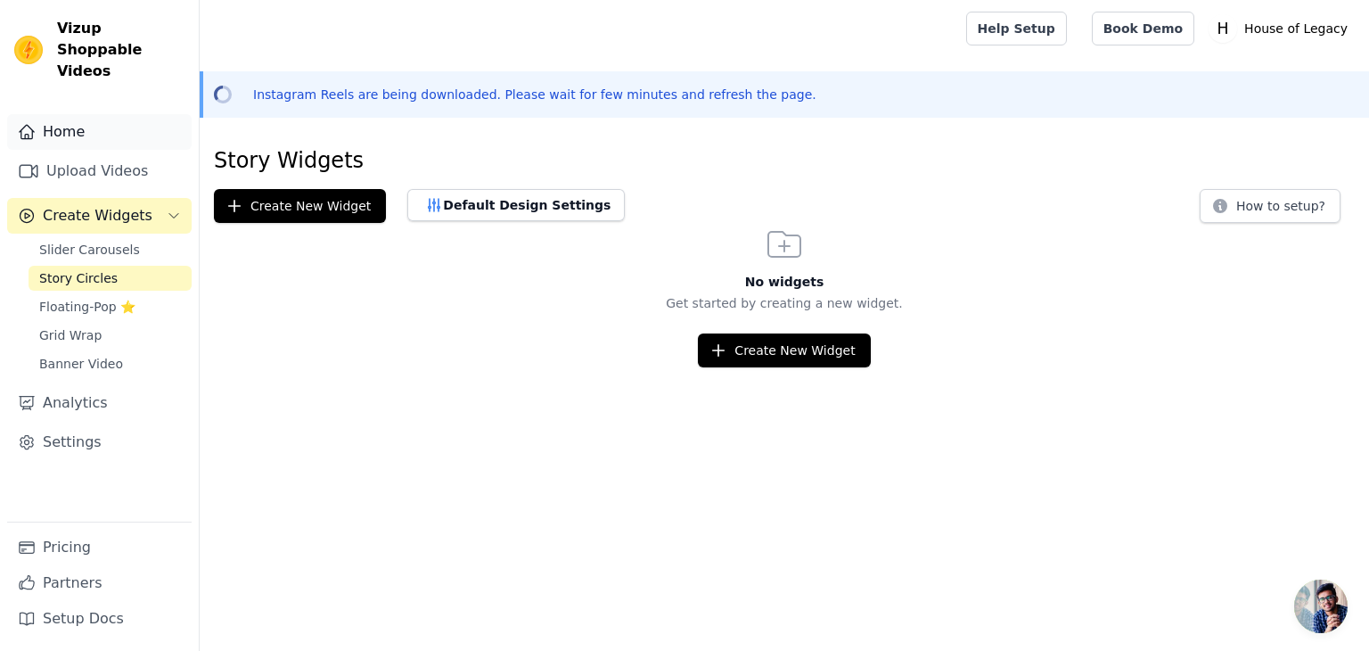
click at [94, 115] on link "Home" at bounding box center [99, 132] width 184 height 36
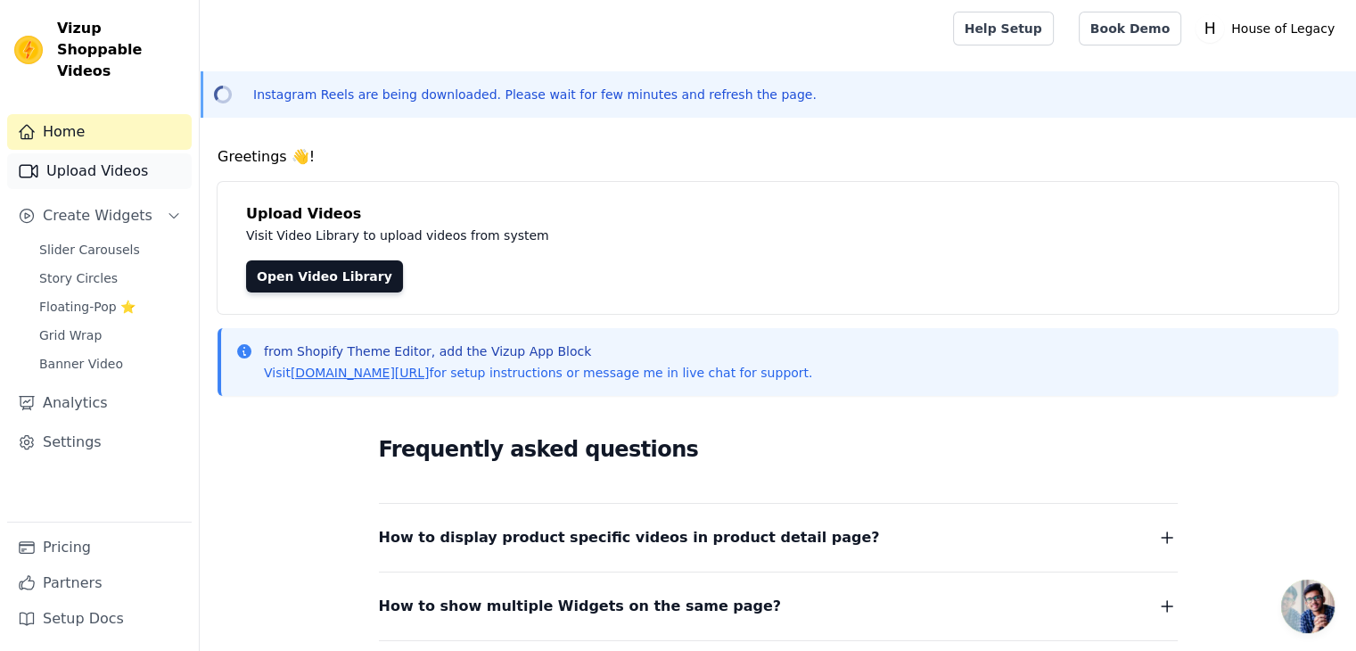
click at [107, 153] on link "Upload Videos" at bounding box center [99, 171] width 184 height 36
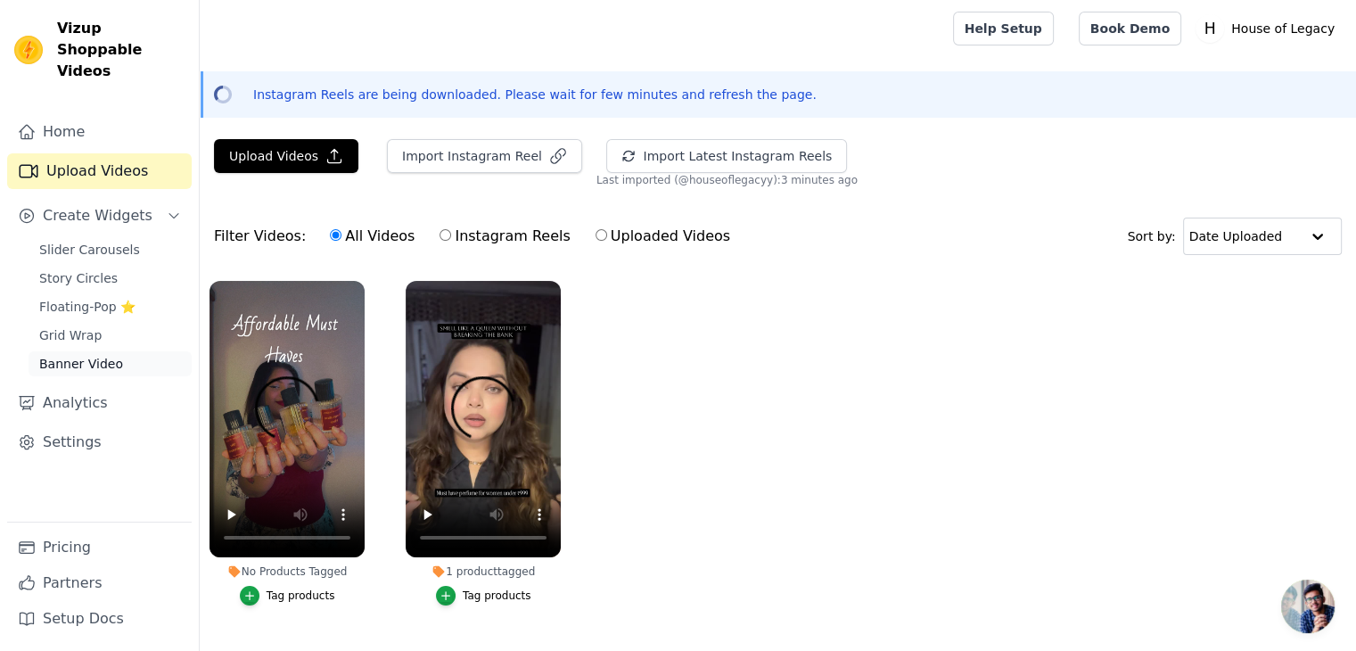
click at [94, 355] on span "Banner Video" at bounding box center [81, 364] width 84 height 18
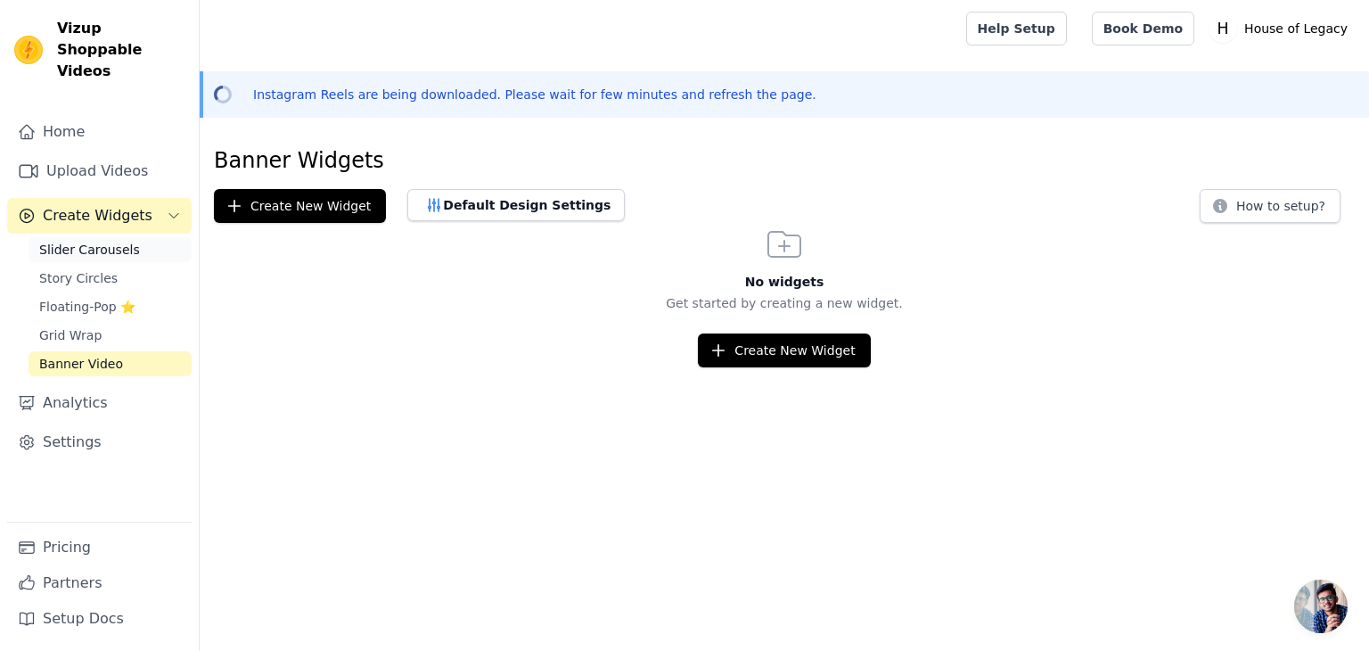
click at [90, 241] on span "Slider Carousels" at bounding box center [89, 250] width 101 height 18
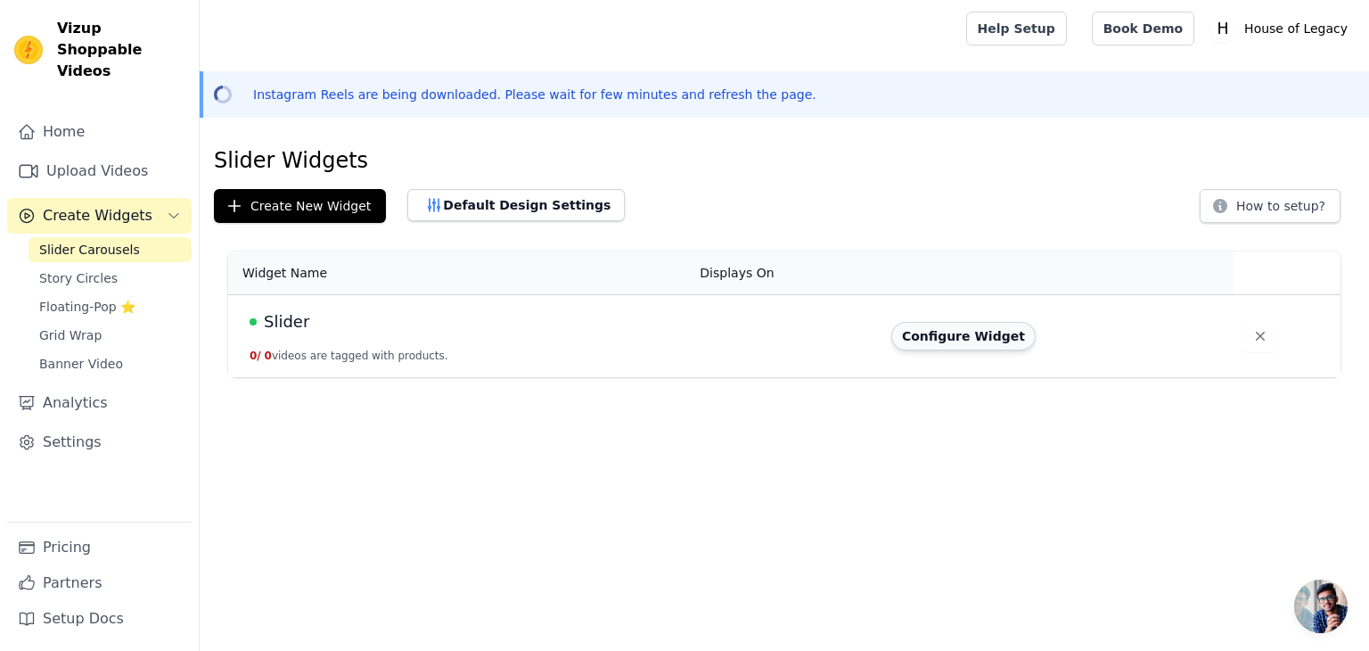
click at [955, 334] on button "Configure Widget" at bounding box center [963, 336] width 144 height 29
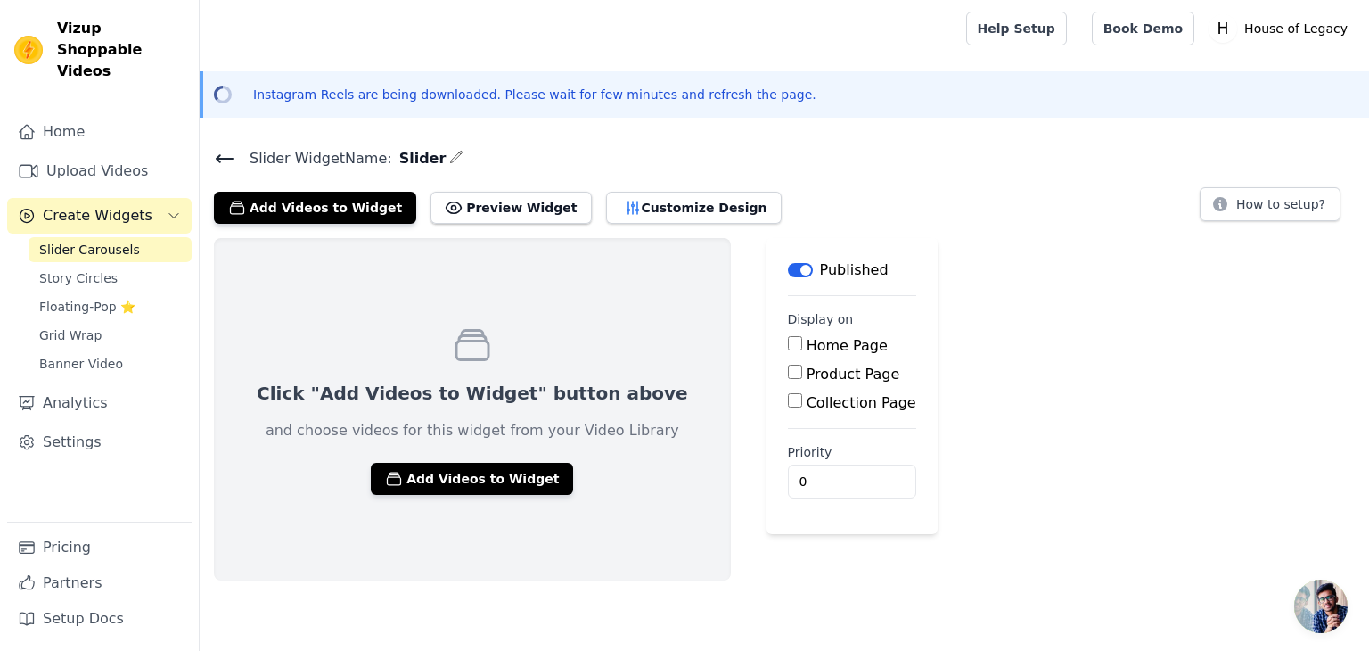
click at [788, 347] on input "Home Page" at bounding box center [795, 343] width 14 height 14
checkbox input "true"
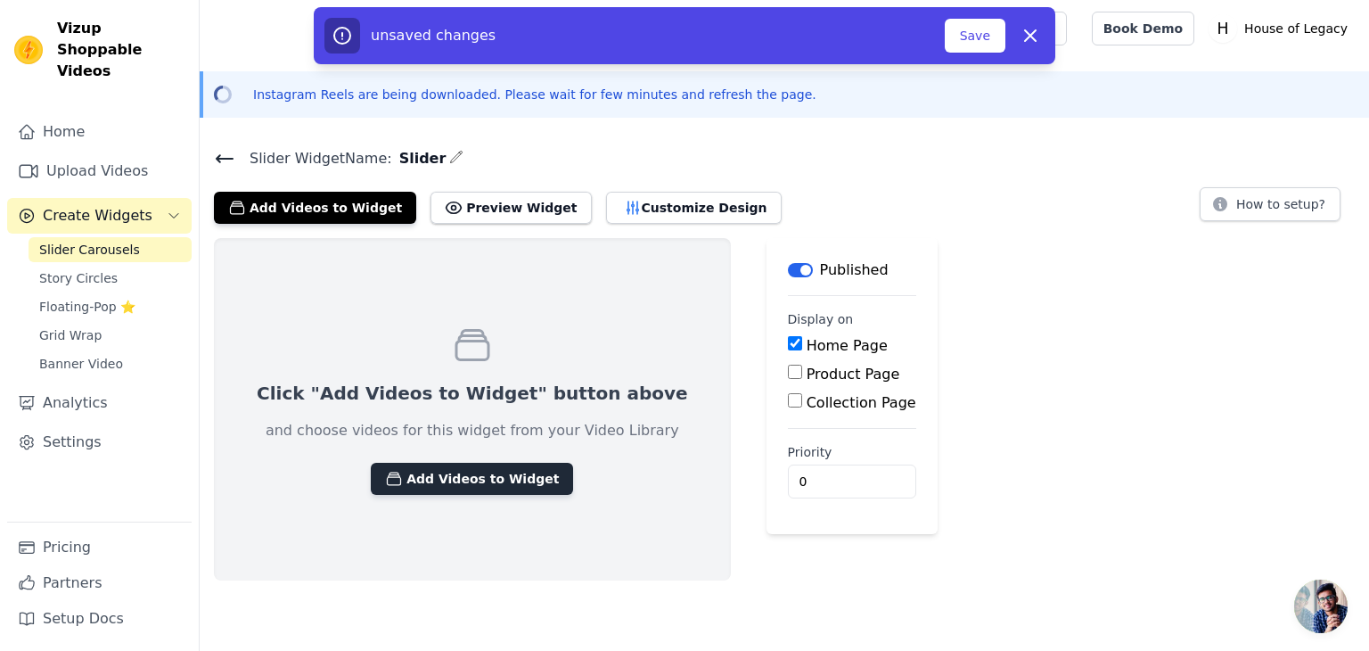
click at [473, 471] on button "Add Videos to Widget" at bounding box center [472, 479] width 202 height 32
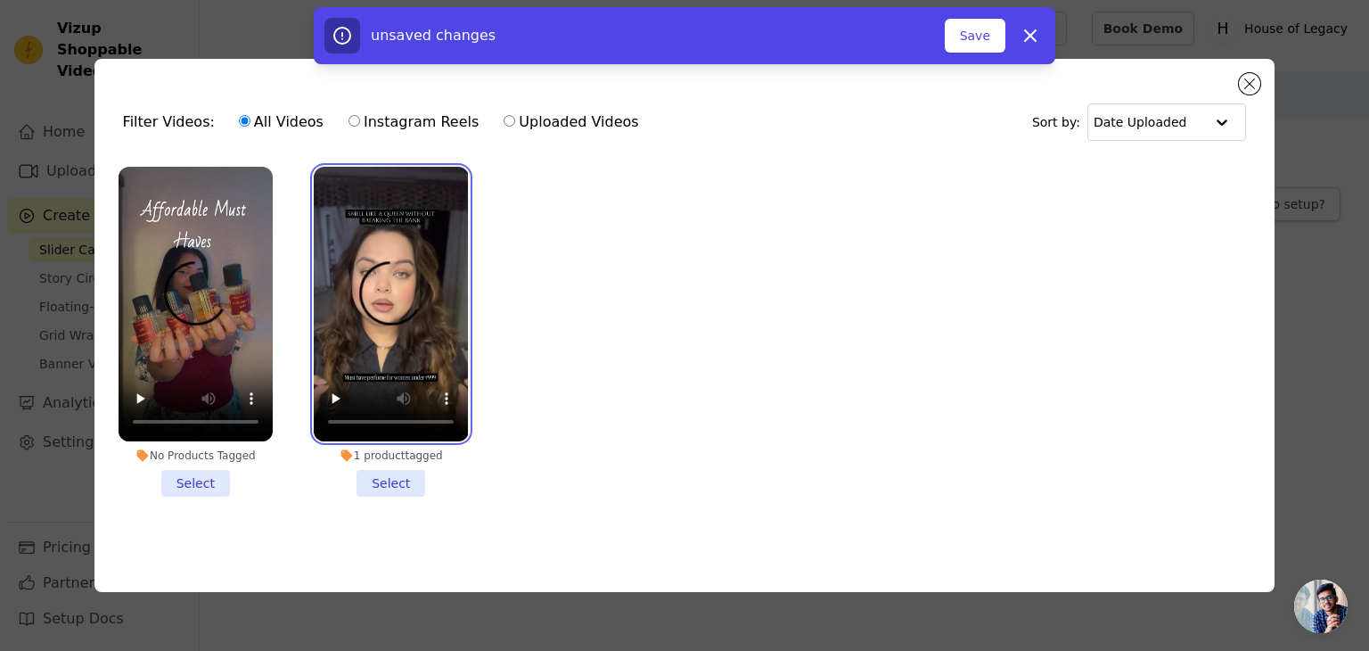
click at [392, 286] on video at bounding box center [391, 304] width 154 height 274
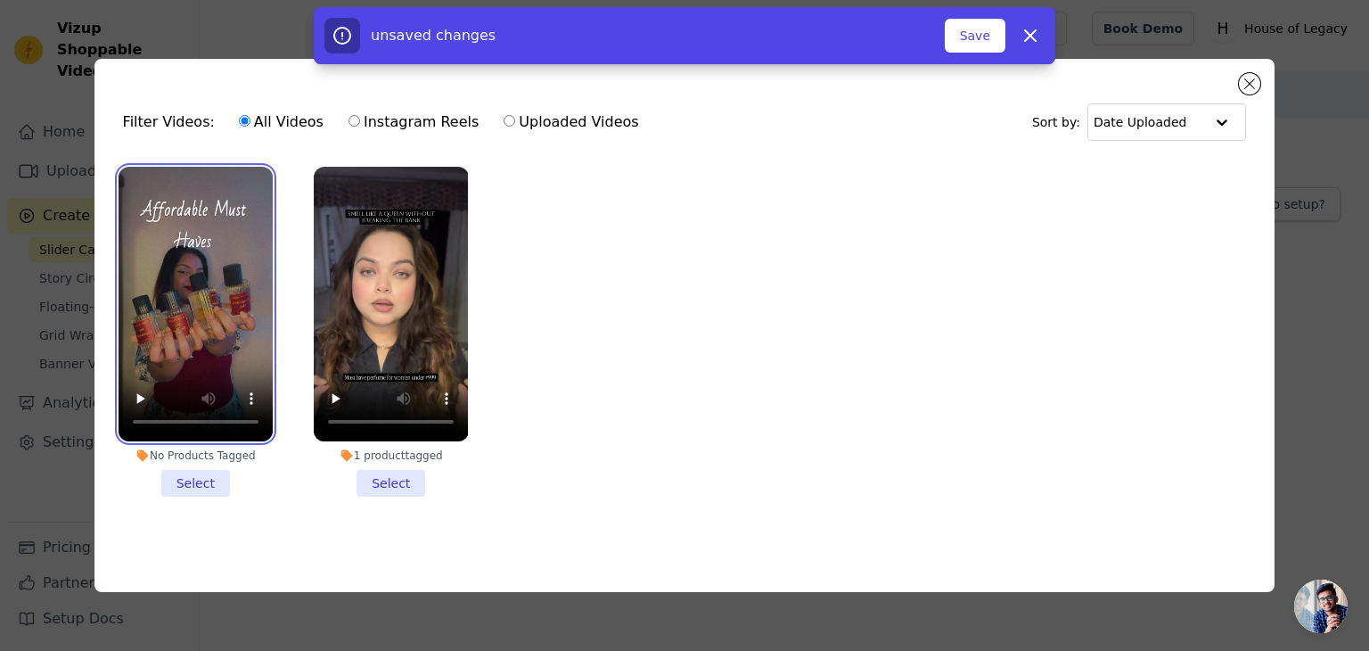
click at [211, 336] on video at bounding box center [196, 304] width 154 height 274
click at [212, 478] on li "No Products Tagged Select" at bounding box center [196, 332] width 154 height 330
click at [0, 0] on input "No Products Tagged Select" at bounding box center [0, 0] width 0 height 0
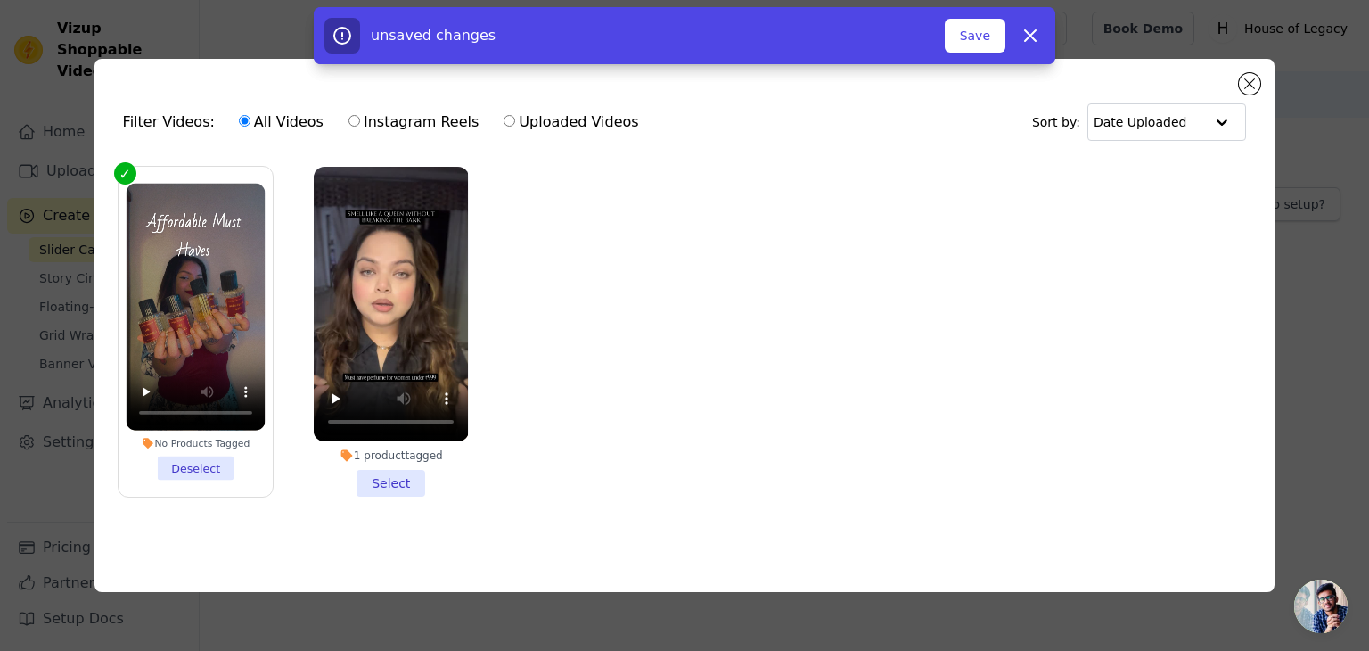
click at [393, 478] on li "1 product tagged Select" at bounding box center [391, 332] width 154 height 330
click at [0, 0] on input "1 product tagged Select" at bounding box center [0, 0] width 0 height 0
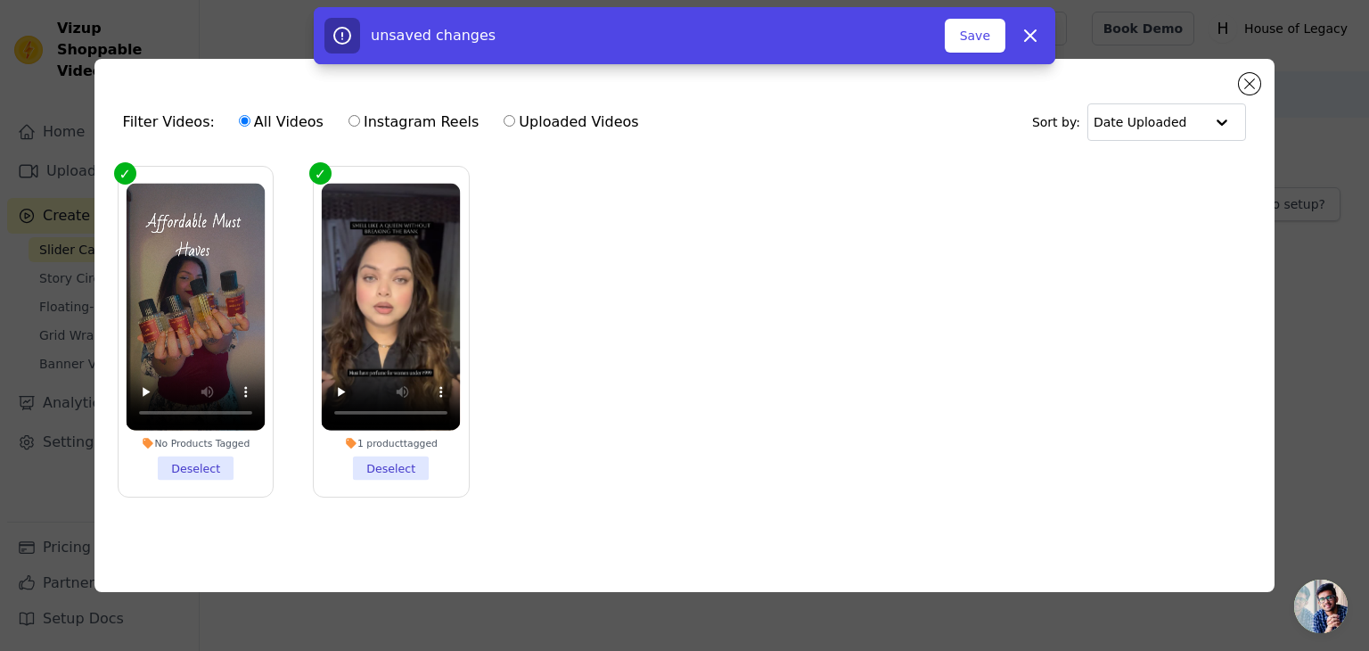
click at [1019, 365] on ul "No Products Tagged Deselect 1 product tagged Deselect" at bounding box center [685, 346] width 1152 height 378
click at [1249, 80] on button "Close modal" at bounding box center [1249, 83] width 21 height 21
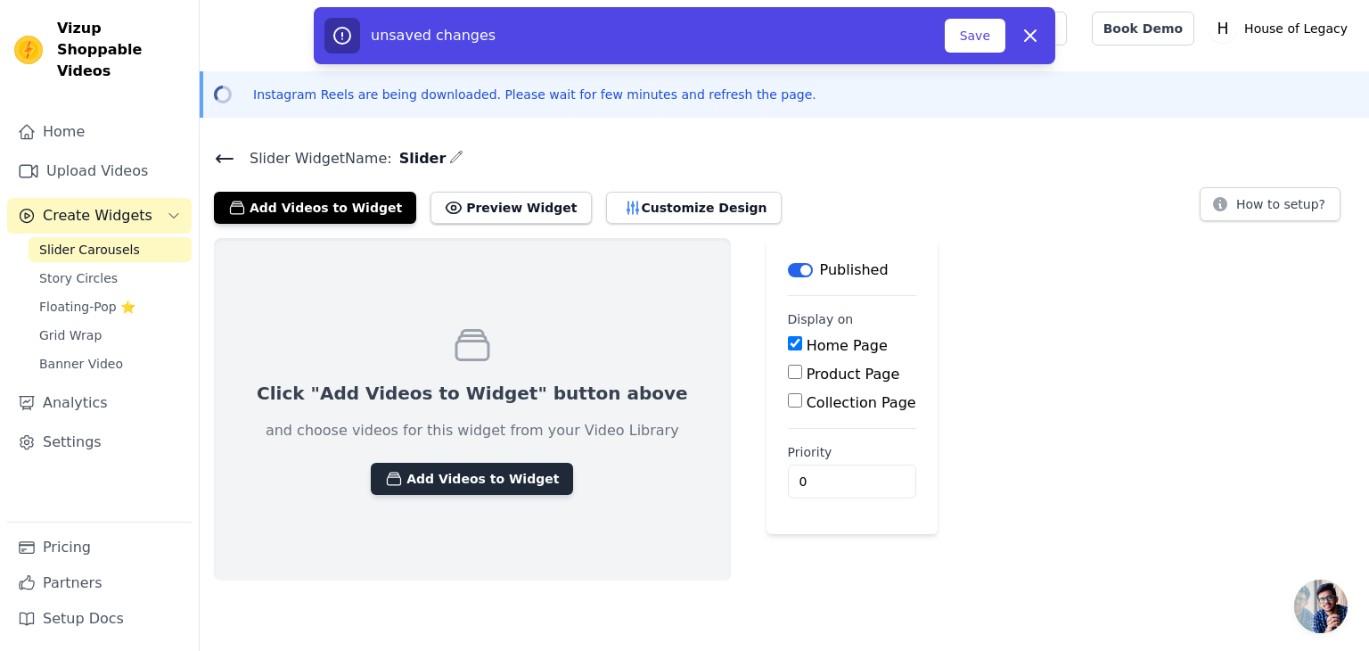
click at [442, 474] on button "Add Videos to Widget" at bounding box center [472, 479] width 202 height 32
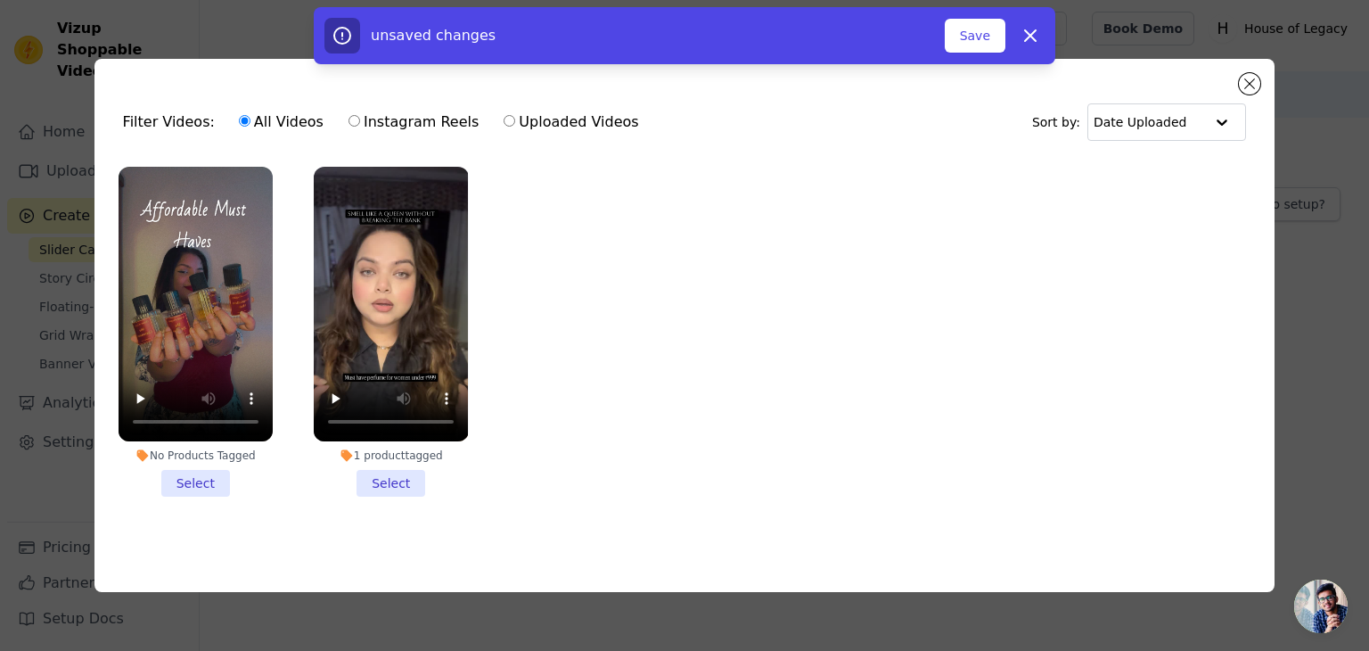
click at [203, 471] on li "No Products Tagged Select" at bounding box center [196, 332] width 154 height 330
click at [0, 0] on input "No Products Tagged Select" at bounding box center [0, 0] width 0 height 0
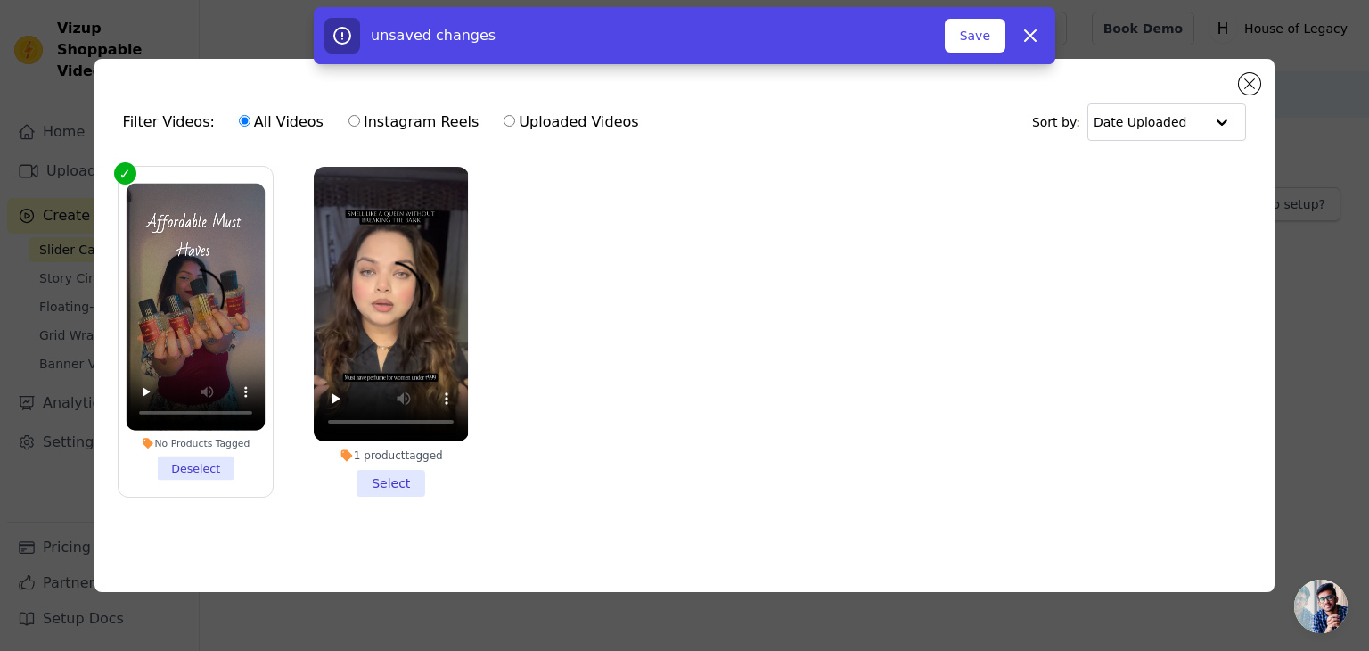
click at [383, 484] on li "1 product tagged Select" at bounding box center [391, 332] width 154 height 330
click at [0, 0] on input "1 product tagged Select" at bounding box center [0, 0] width 0 height 0
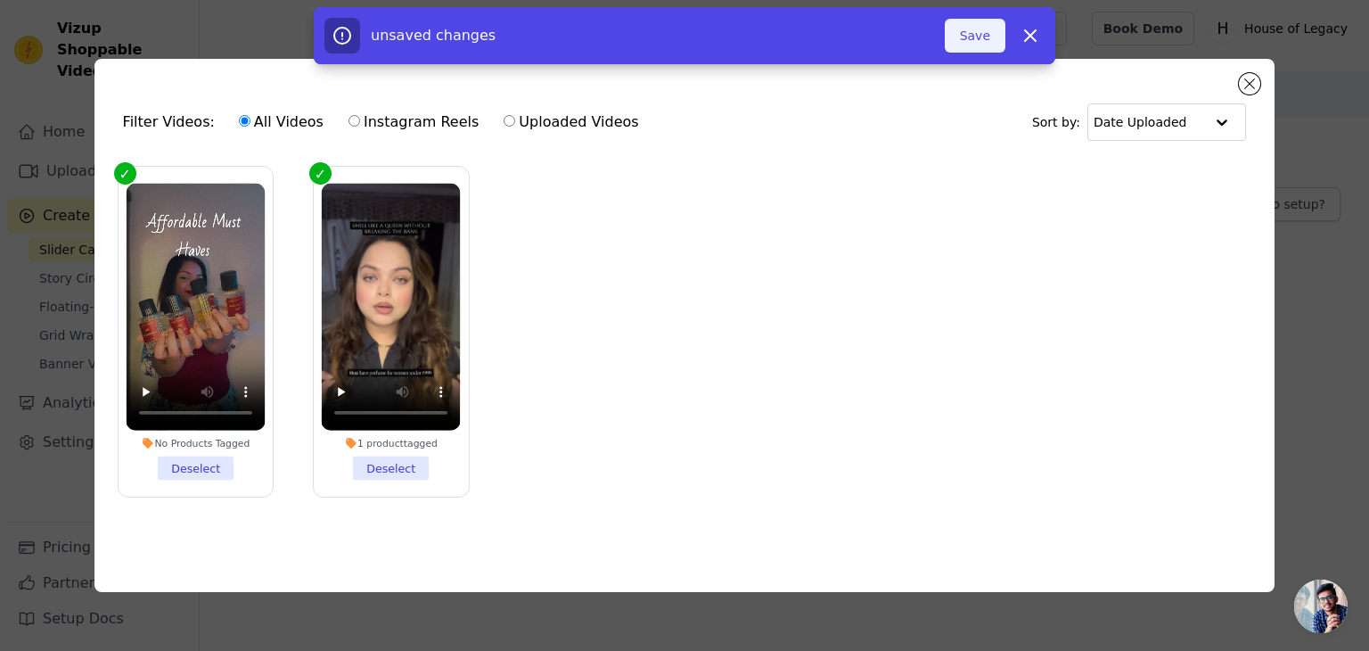
click at [985, 37] on button "Save" at bounding box center [975, 36] width 61 height 34
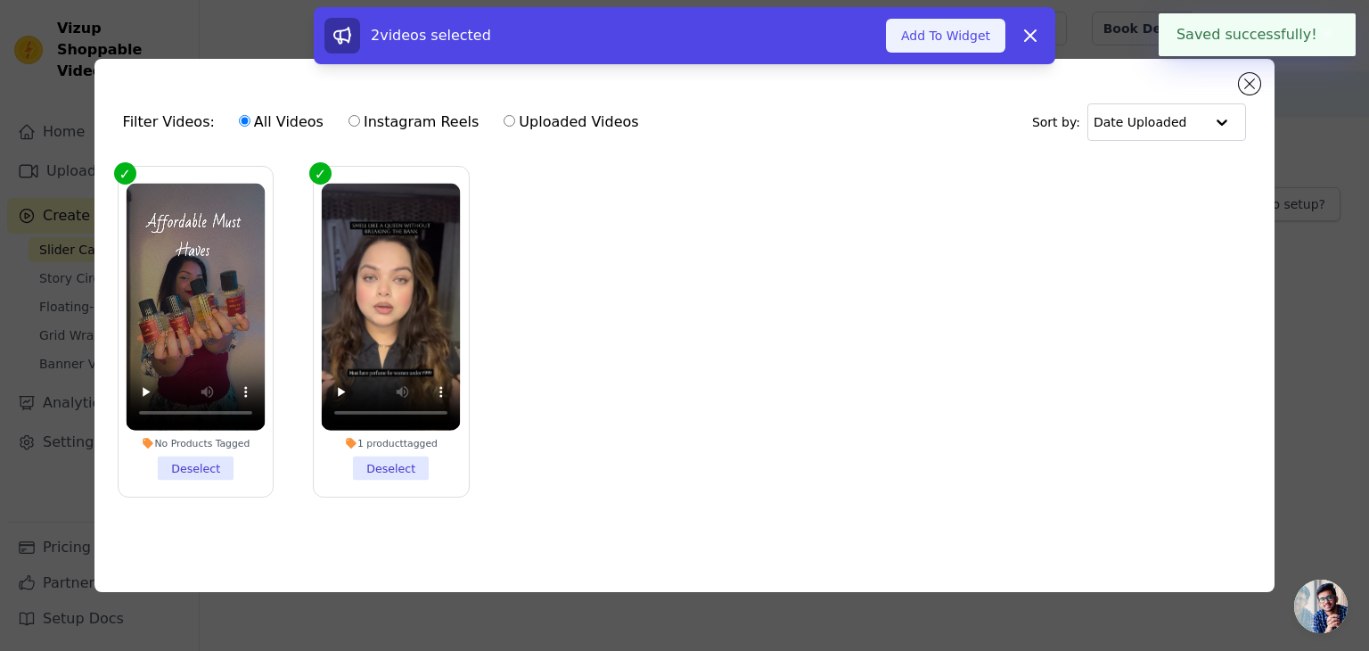
click at [968, 33] on button "Add To Widget" at bounding box center [945, 36] width 119 height 34
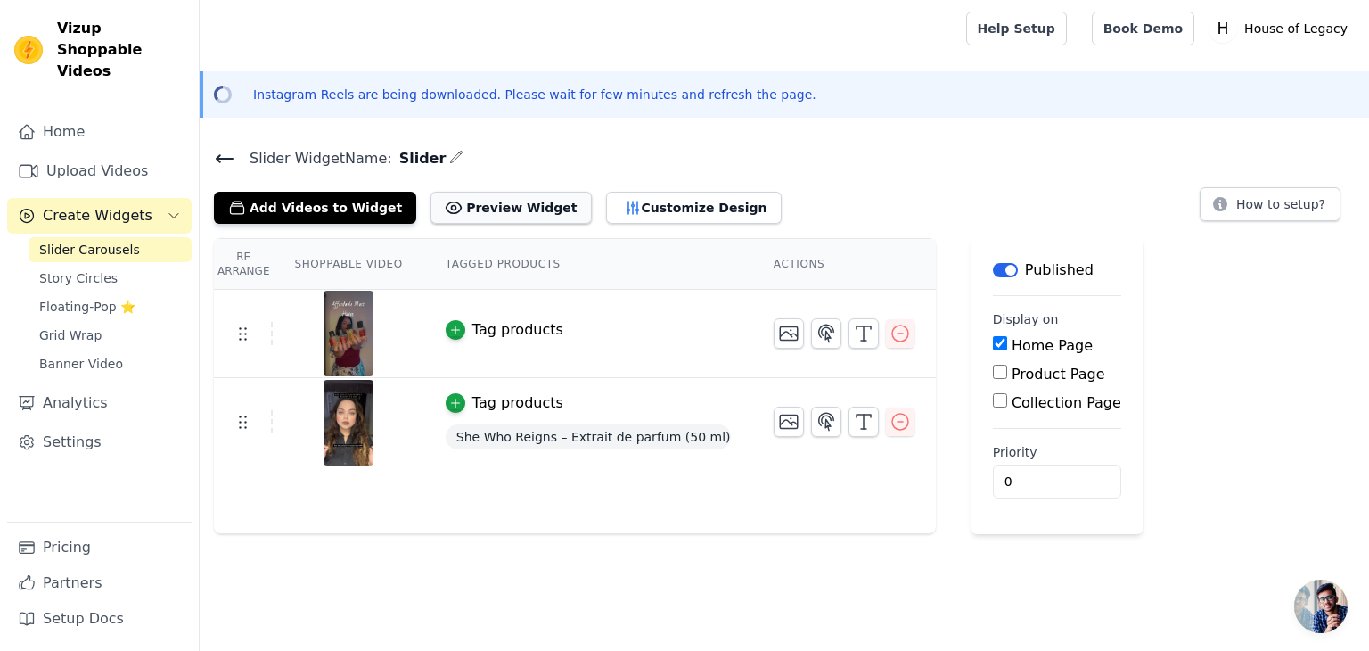
click at [452, 203] on button "Preview Widget" at bounding box center [510, 208] width 160 height 32
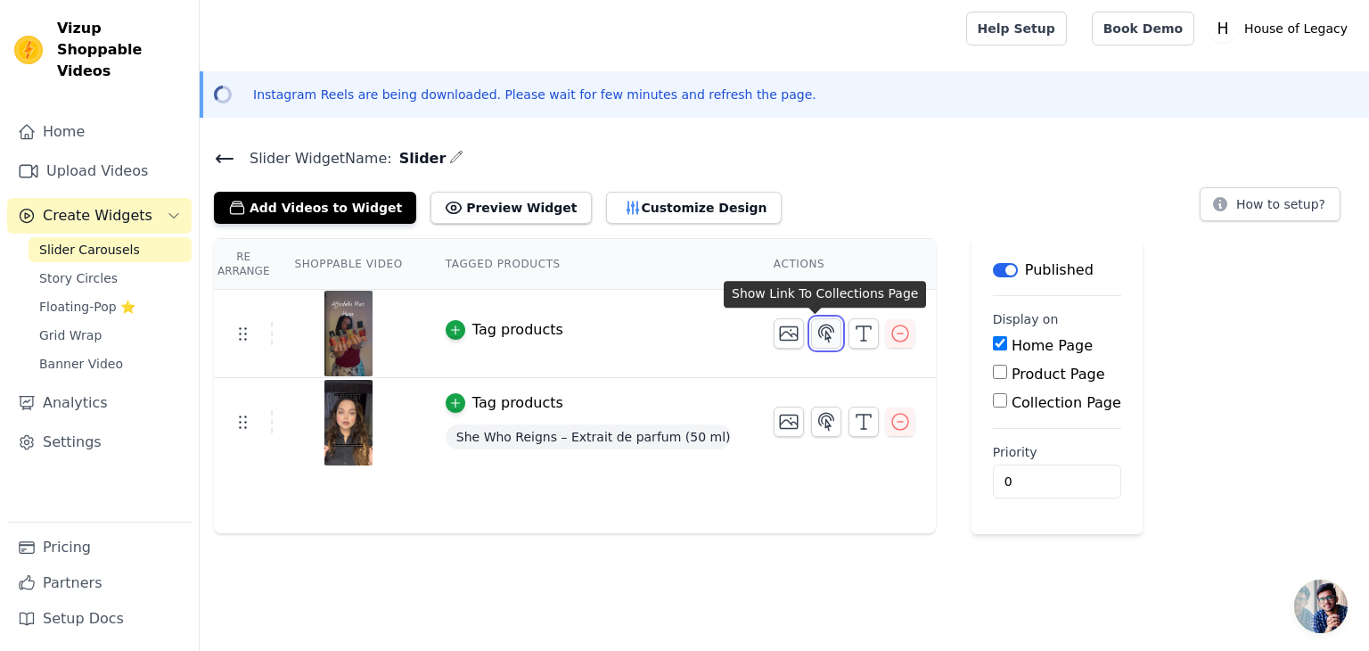
click at [819, 333] on icon "button" at bounding box center [826, 332] width 15 height 17
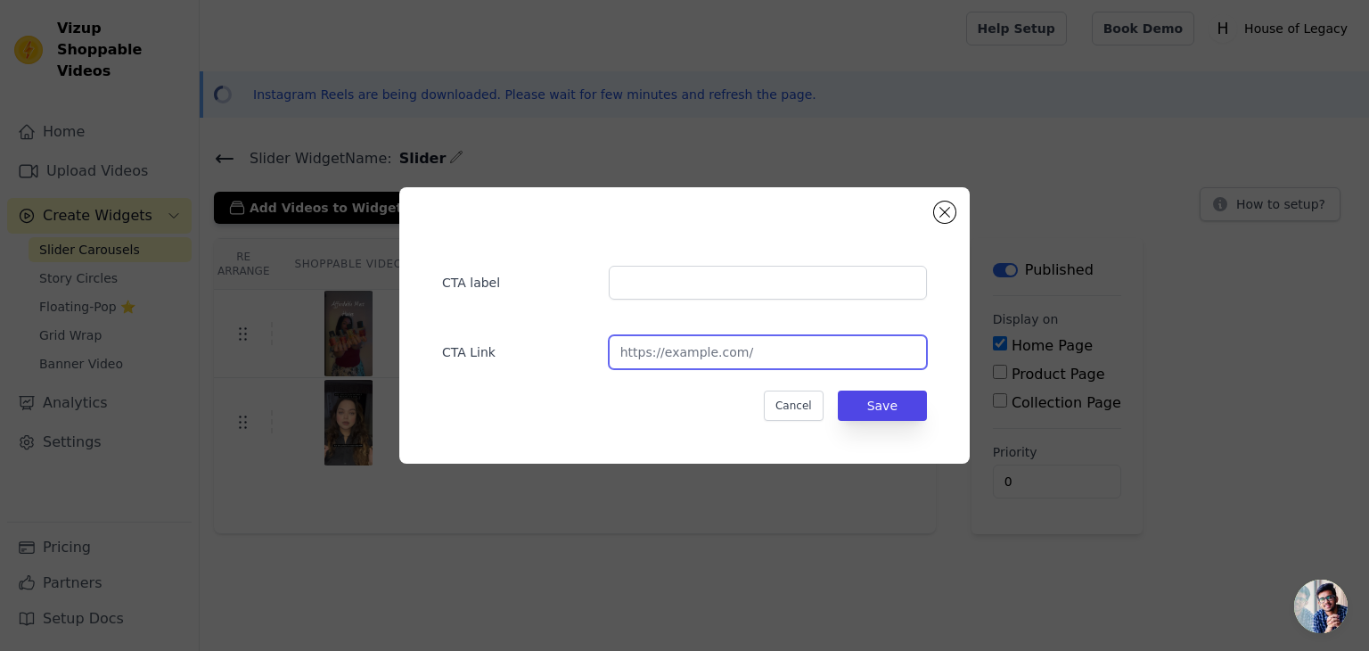
click at [720, 356] on input "url" at bounding box center [768, 352] width 318 height 34
paste input "https://houseoflegacy.in/collections/women"
type input "https://houseoflegacy.in/collections/women"
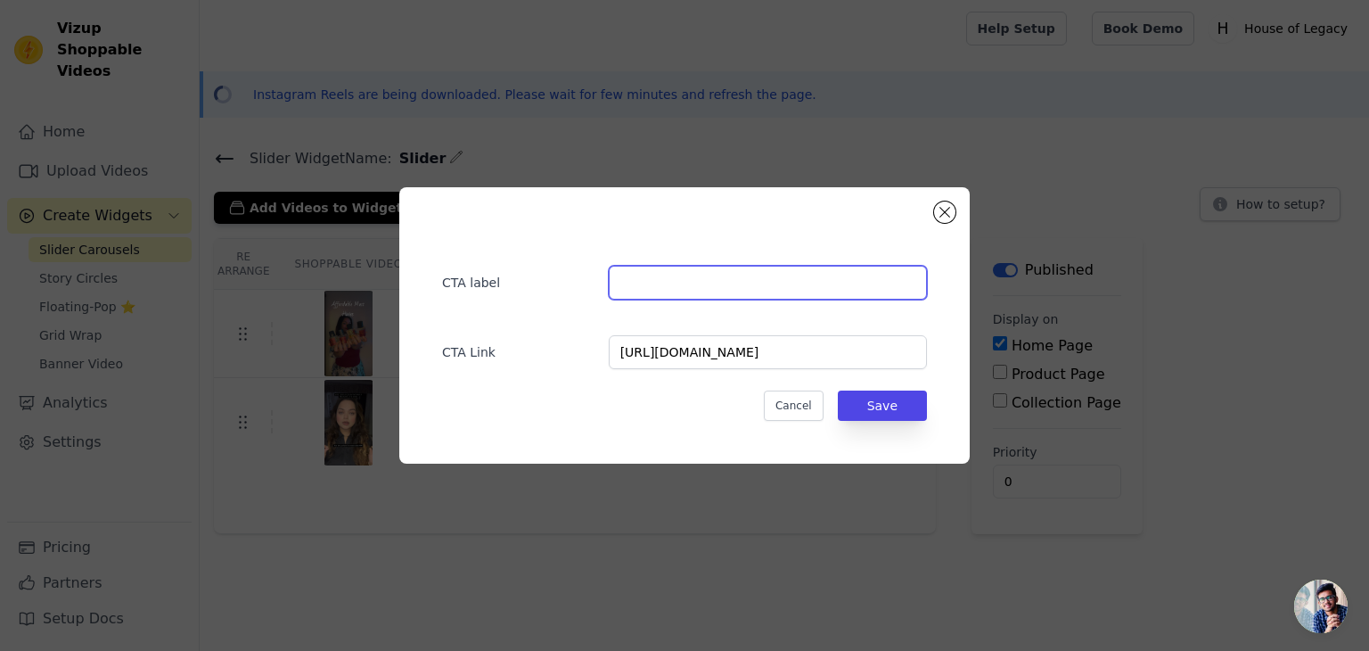
click at [663, 287] on input "text" at bounding box center [768, 283] width 318 height 34
click at [663, 287] on input "Womens Perfume" at bounding box center [768, 283] width 318 height 34
click at [737, 286] on input "Women's Perfume" at bounding box center [768, 283] width 318 height 34
type input "Women's Perfumes"
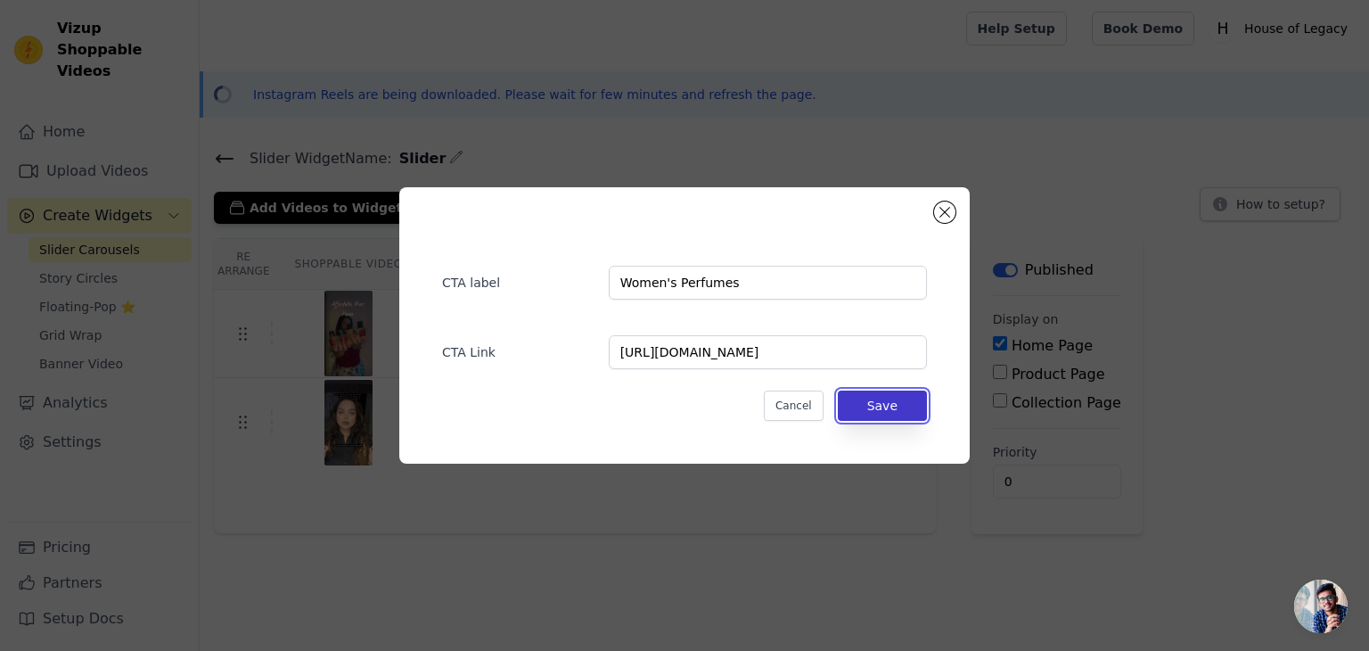
click at [891, 403] on button "Save" at bounding box center [882, 405] width 89 height 30
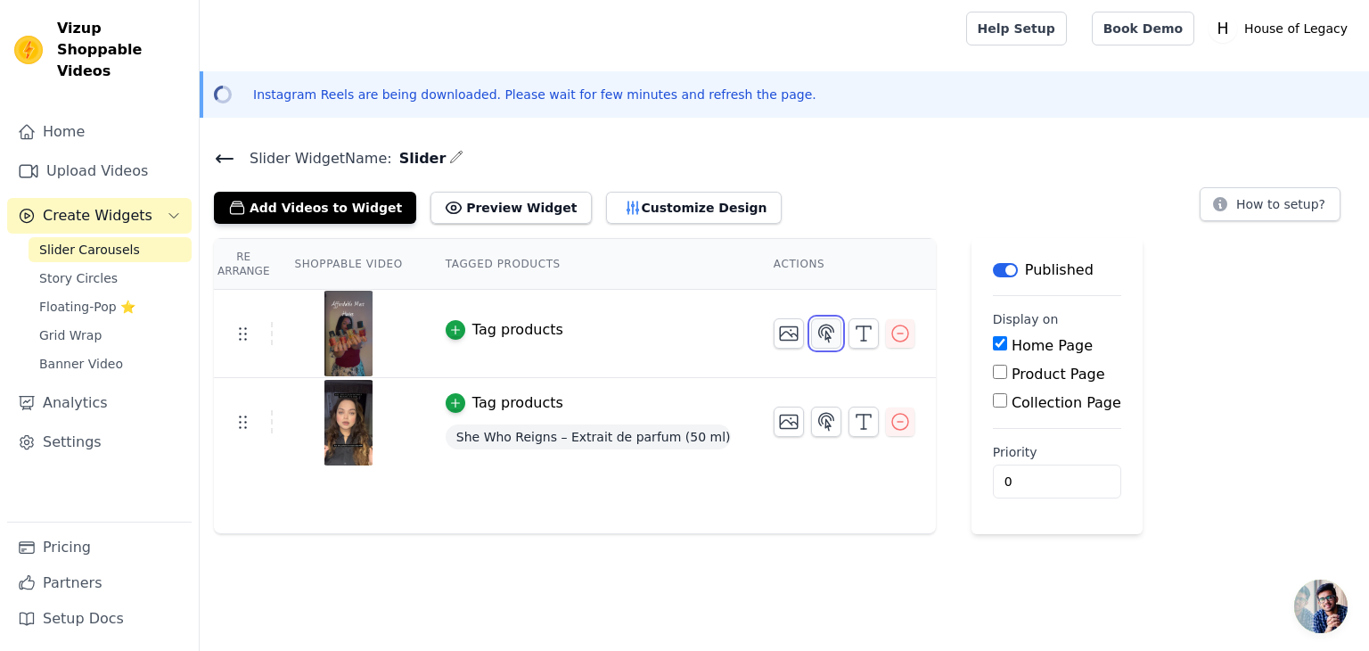
click at [815, 324] on icon "button" at bounding box center [825, 333] width 21 height 21
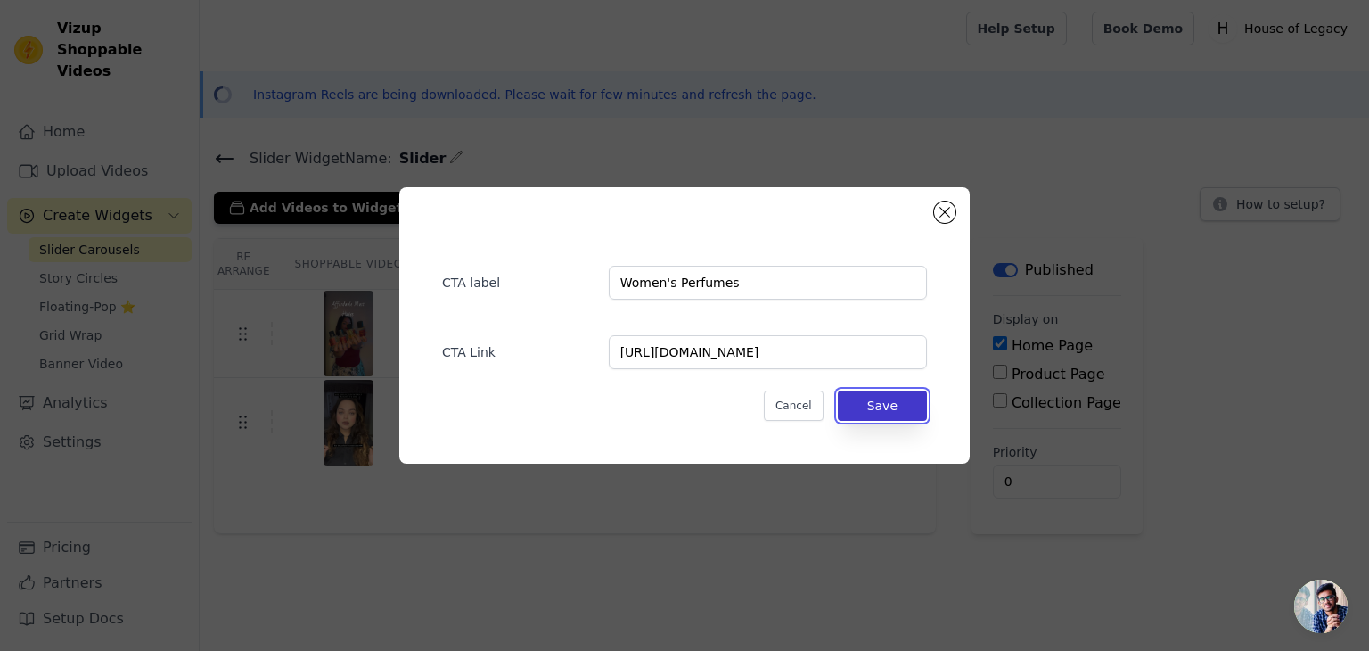
click at [891, 404] on button "Save" at bounding box center [882, 405] width 89 height 30
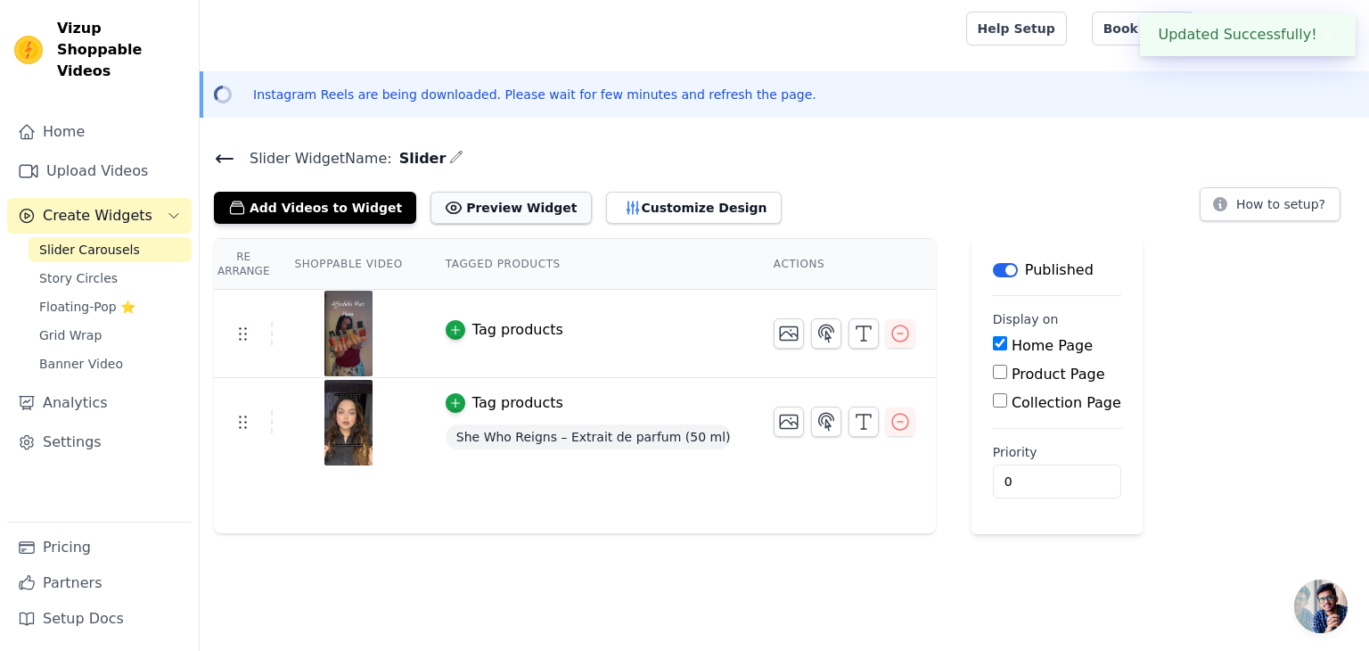
click at [504, 203] on button "Preview Widget" at bounding box center [510, 208] width 160 height 32
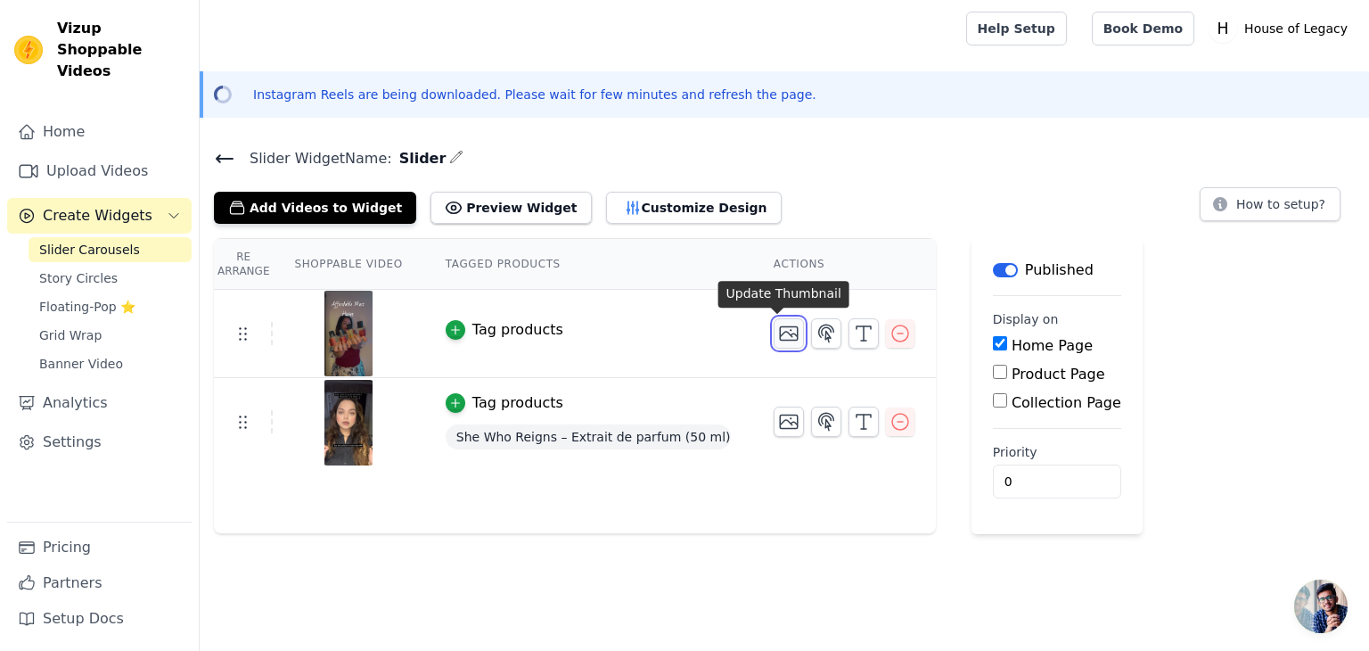
click at [778, 336] on icon "button" at bounding box center [788, 333] width 21 height 21
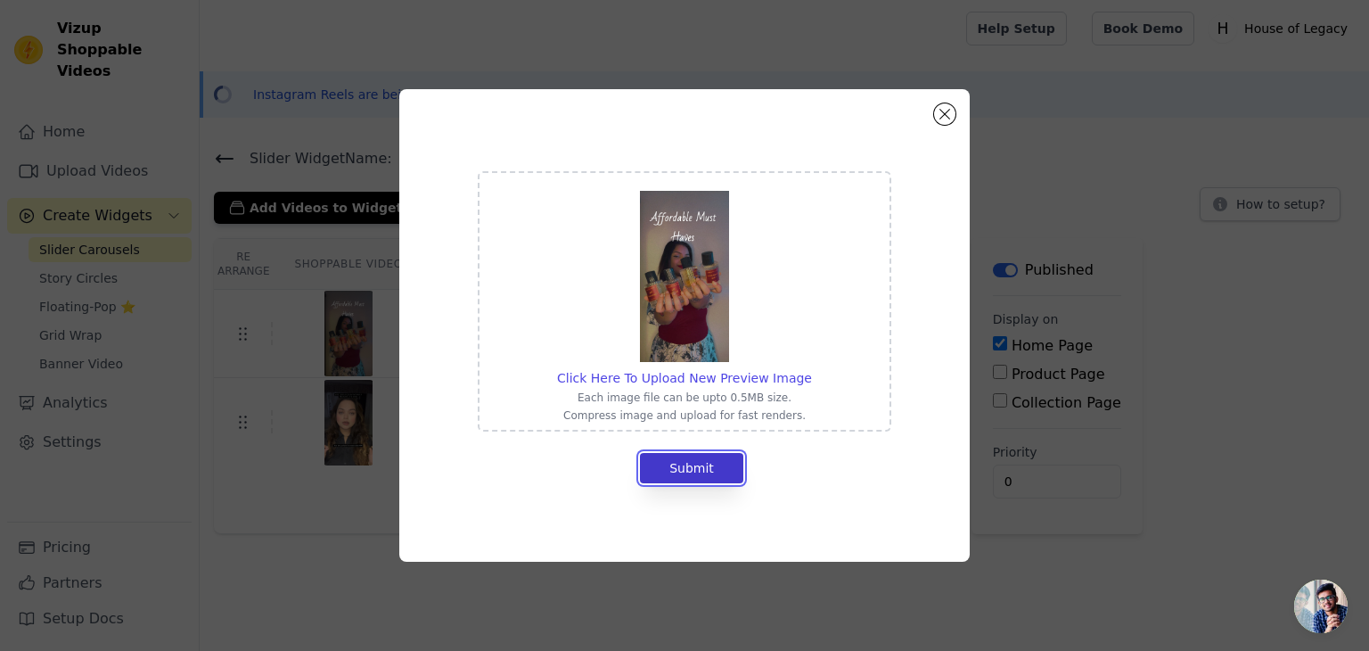
click at [702, 471] on button "Submit" at bounding box center [691, 468] width 103 height 30
click at [689, 290] on img at bounding box center [684, 276] width 89 height 171
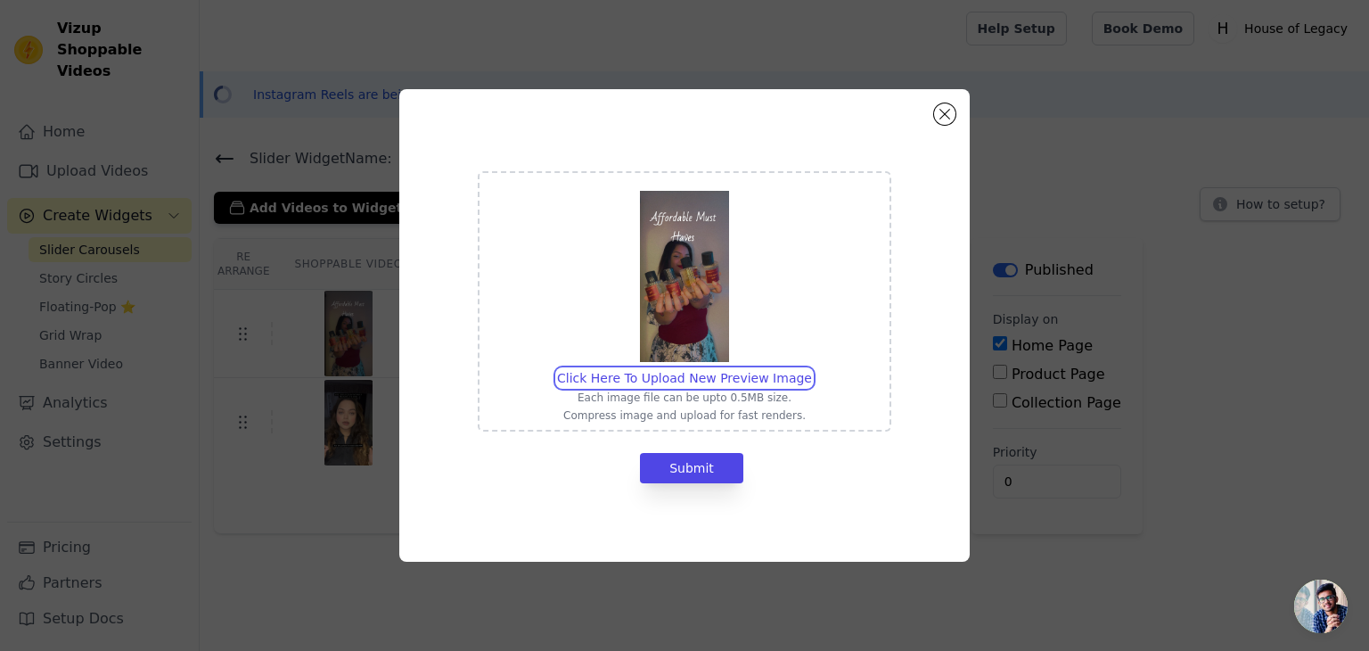
click at [811, 368] on input "Click Here To Upload New Preview Image Each image file can be upto 0.5MB size. …" at bounding box center [811, 368] width 1 height 1
click at [941, 108] on button "Close modal" at bounding box center [944, 113] width 21 height 21
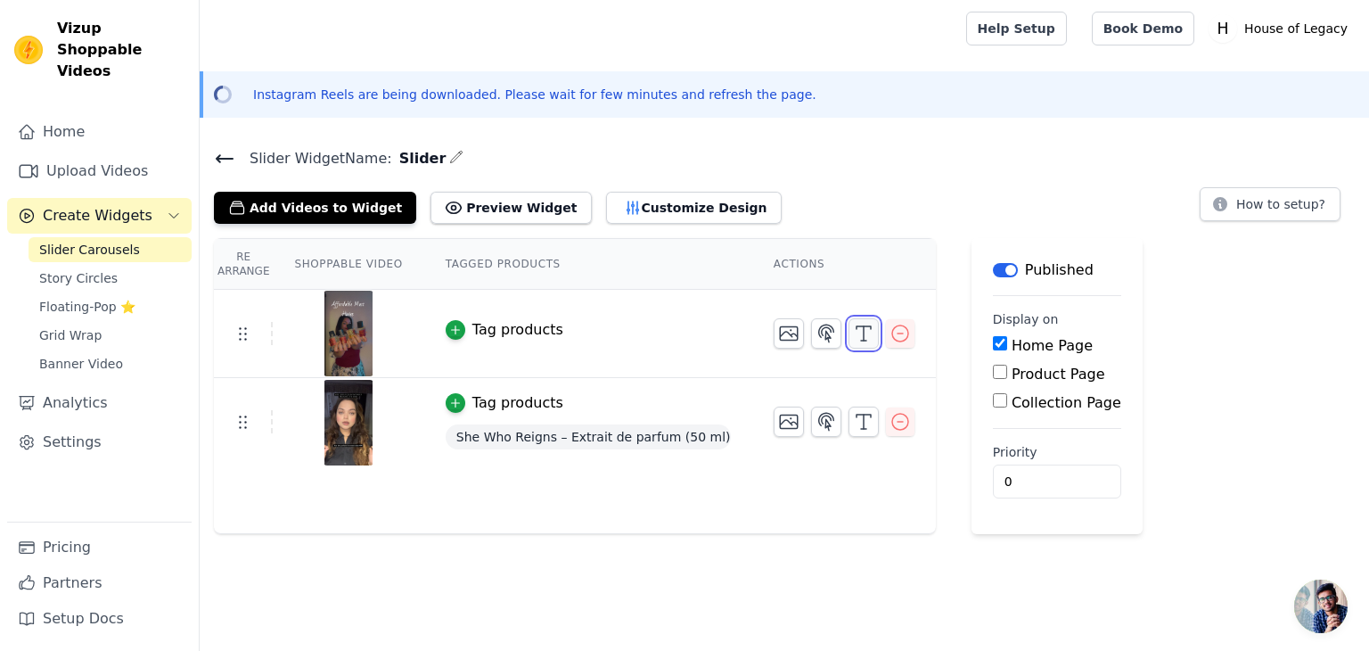
click at [853, 336] on icon "button" at bounding box center [863, 333] width 21 height 21
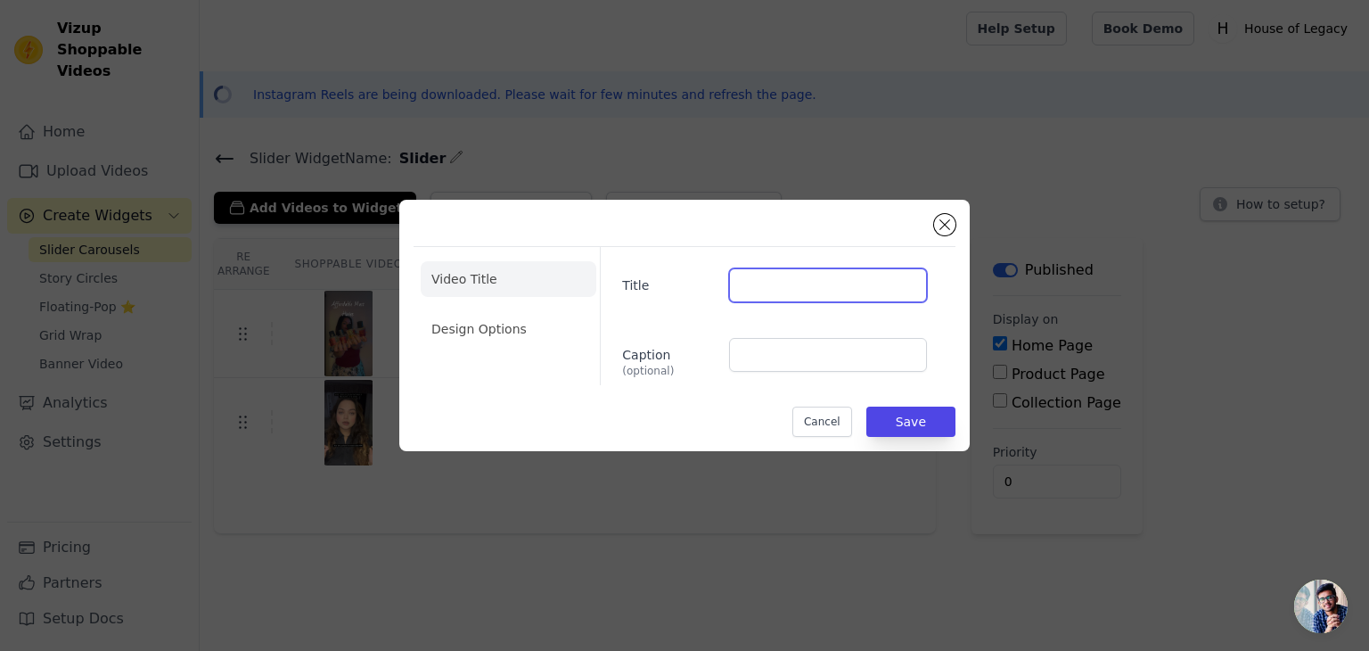
click at [799, 293] on input "Title" at bounding box center [828, 285] width 198 height 34
click at [479, 324] on li "Design Options" at bounding box center [509, 329] width 176 height 36
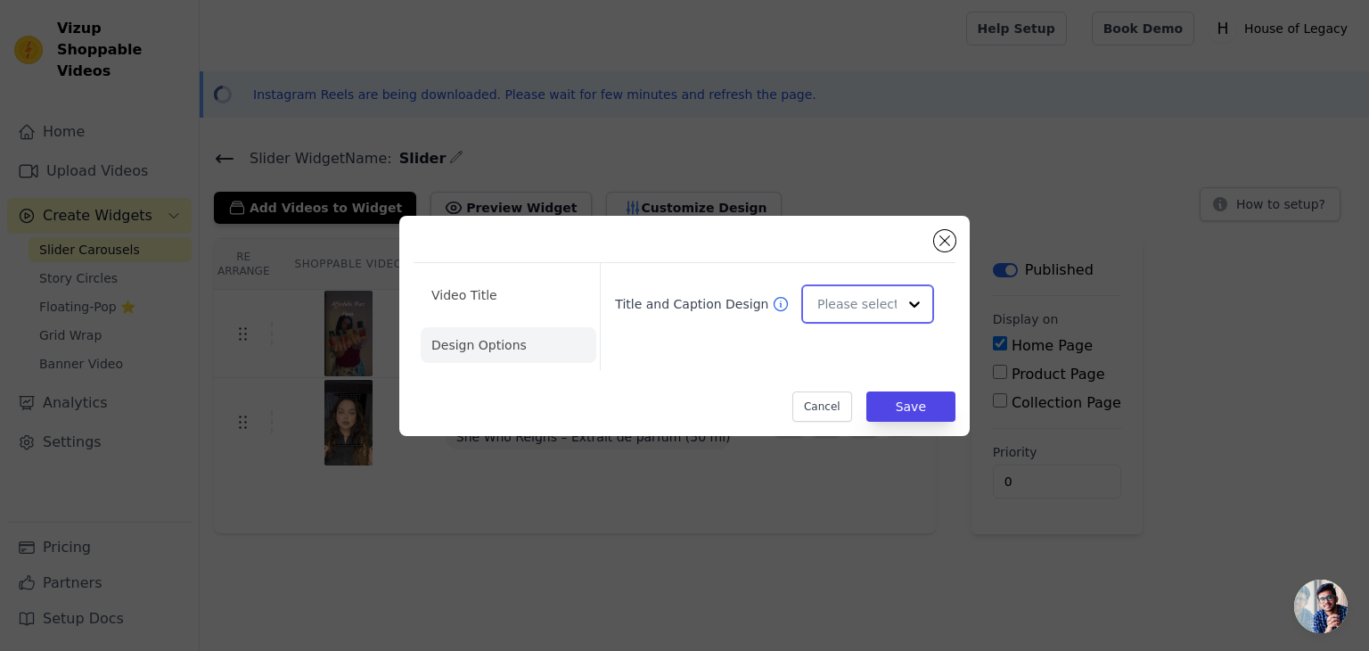
click at [898, 307] on div at bounding box center [915, 304] width 36 height 36
click at [410, 274] on div "Video Title Design Options Title and Caption Design Cancel Save" at bounding box center [684, 326] width 570 height 220
click at [477, 285] on li "Video Title" at bounding box center [509, 295] width 176 height 36
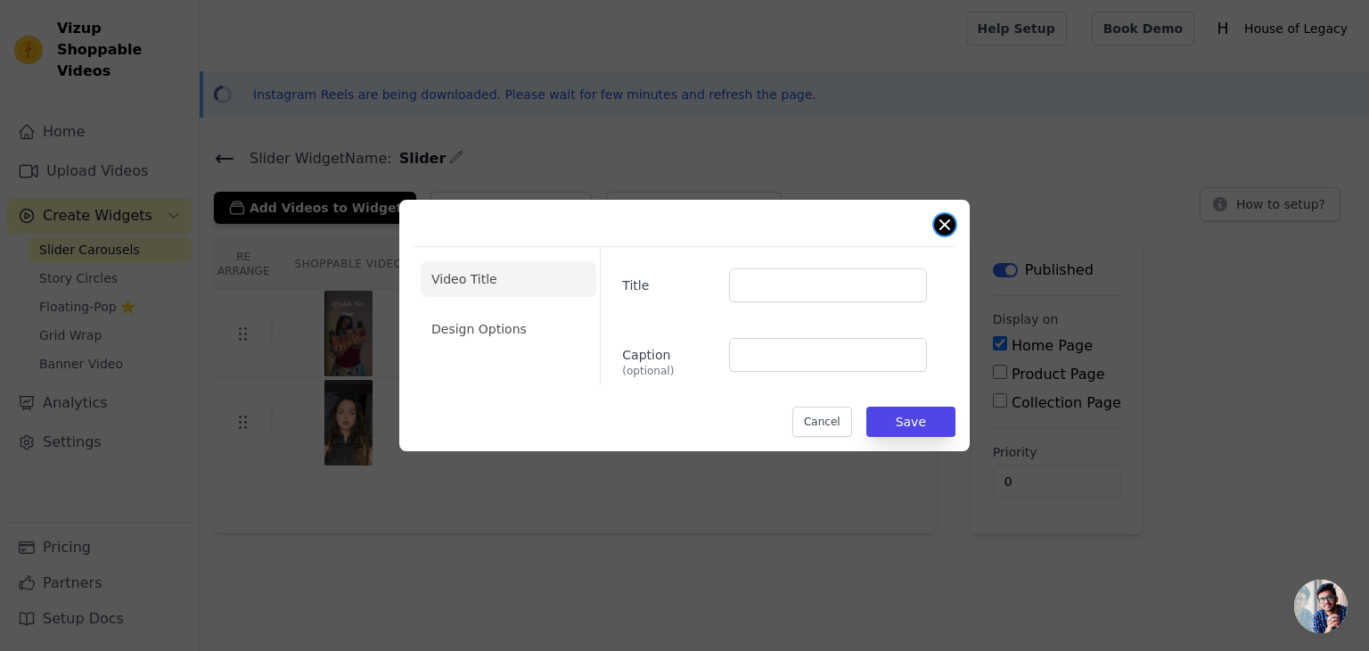
click at [944, 222] on button "Close modal" at bounding box center [944, 224] width 21 height 21
